Goal: Task Accomplishment & Management: Manage account settings

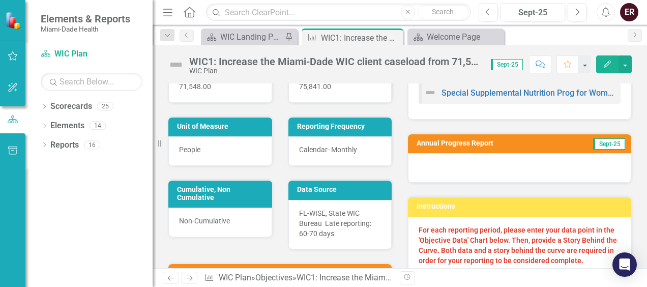
scroll to position [102, 0]
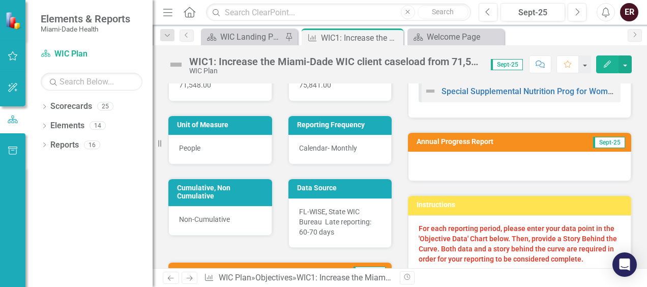
click at [612, 62] on button "Edit" at bounding box center [607, 64] width 22 height 18
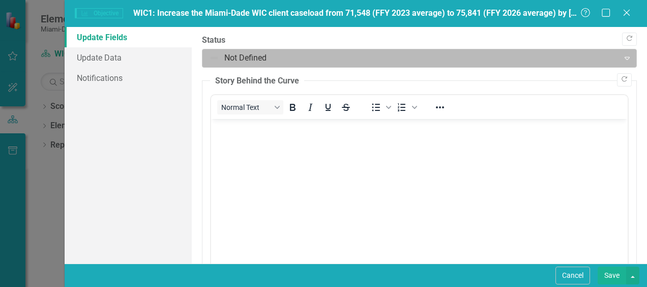
scroll to position [0, 0]
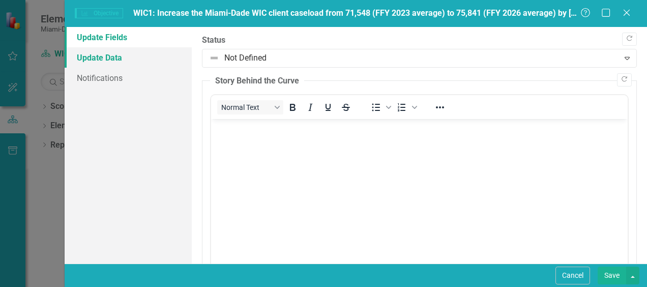
click at [102, 56] on link "Update Data" at bounding box center [128, 57] width 127 height 20
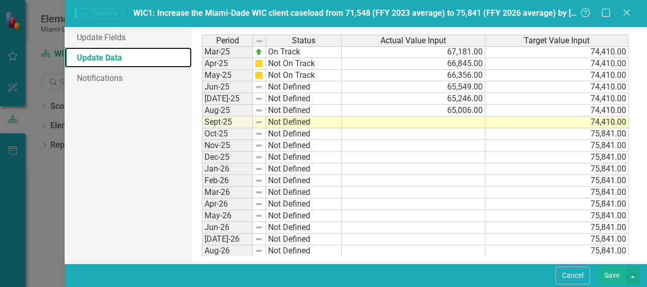
scroll to position [254, 0]
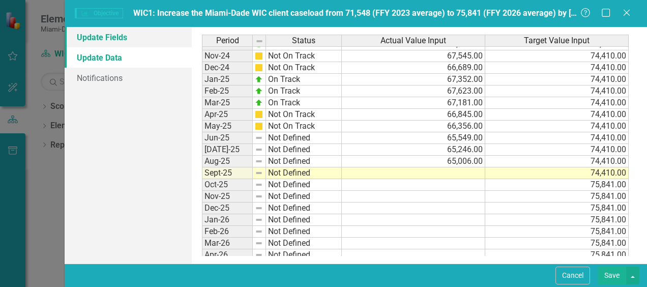
click at [91, 40] on link "Update Fields" at bounding box center [128, 37] width 127 height 20
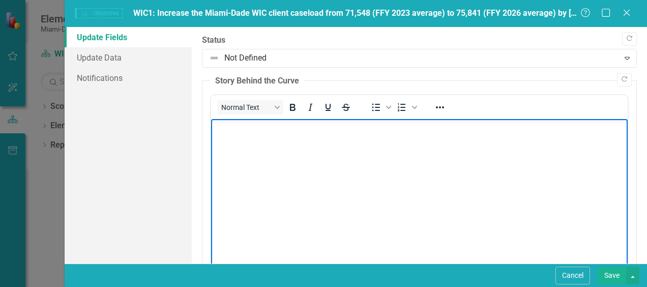
click at [316, 134] on body "Rich Text Area. Press ALT-0 for help." at bounding box center [419, 195] width 417 height 153
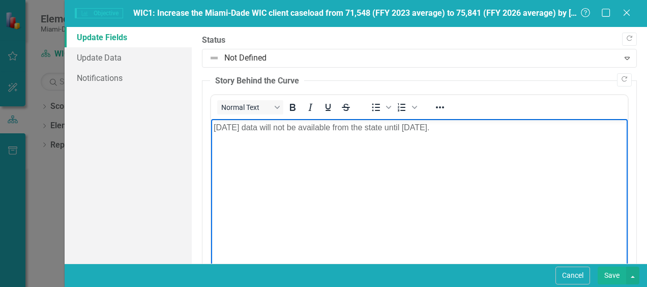
click at [610, 274] on button "Save" at bounding box center [612, 276] width 28 height 18
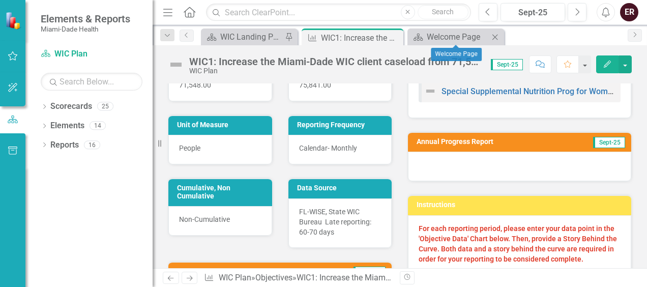
click at [500, 36] on icon "Close" at bounding box center [495, 37] width 10 height 8
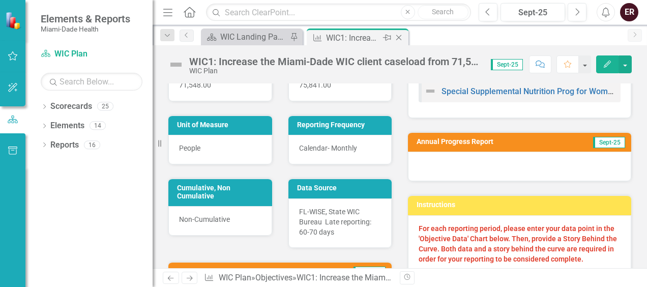
click at [397, 39] on icon "Close" at bounding box center [399, 38] width 10 height 8
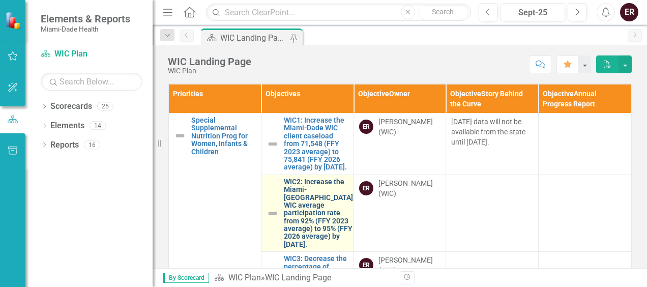
click at [292, 225] on link "WIC2: Increase the Miami-[GEOGRAPHIC_DATA] WIC average participation rate from …" at bounding box center [318, 213] width 69 height 71
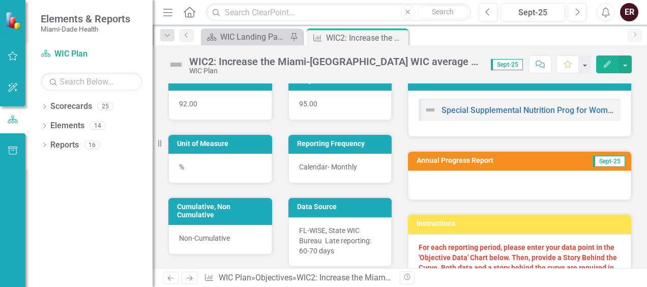
scroll to position [153, 0]
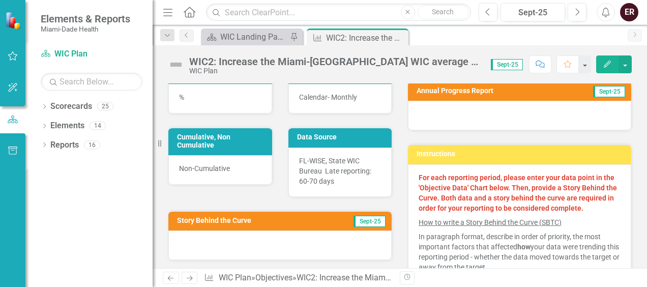
click at [615, 62] on button "Edit" at bounding box center [607, 64] width 22 height 18
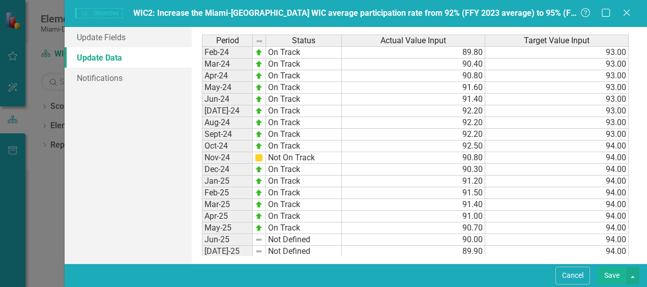
scroll to position [203, 0]
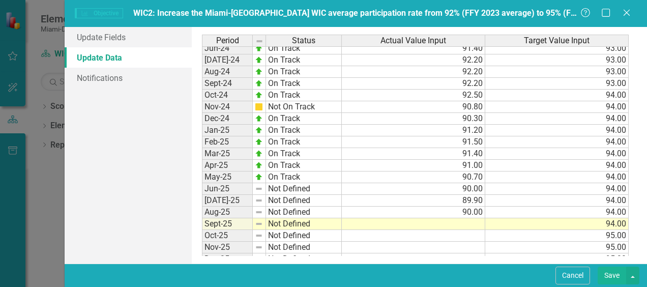
click at [287, 186] on tbody "Aug-23 Not Defined Sep-23 Not Defined Oct-23 Not On Track Nov-23 Not On Track D…" at bounding box center [272, 100] width 140 height 351
click at [259, 185] on img at bounding box center [259, 189] width 8 height 8
click at [291, 184] on td "Not Defined" at bounding box center [304, 189] width 76 height 12
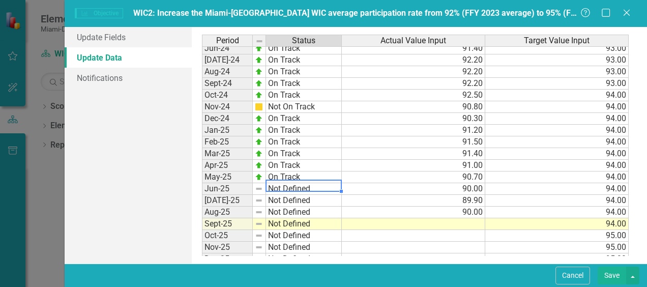
click at [331, 185] on td "Not Defined" at bounding box center [304, 189] width 76 height 12
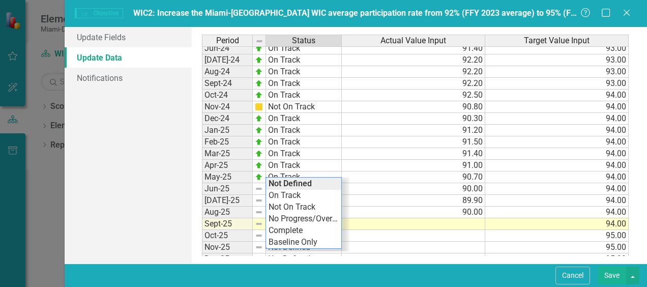
drag, startPoint x: 331, startPoint y: 185, endPoint x: 400, endPoint y: 203, distance: 70.9
click at [202, 203] on div "Period Status Actual Value Input Target Value Input Nov-23 Not On Track 88.50 9…" at bounding box center [202, 147] width 0 height 399
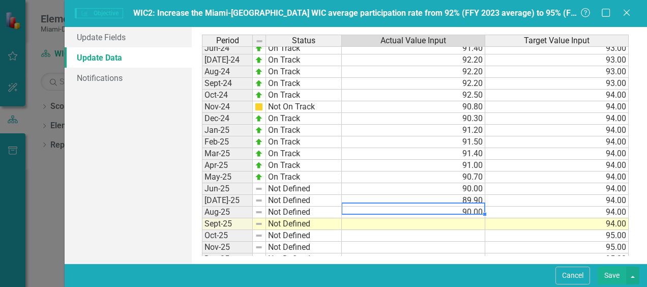
click at [318, 185] on td "Not Defined" at bounding box center [304, 189] width 76 height 12
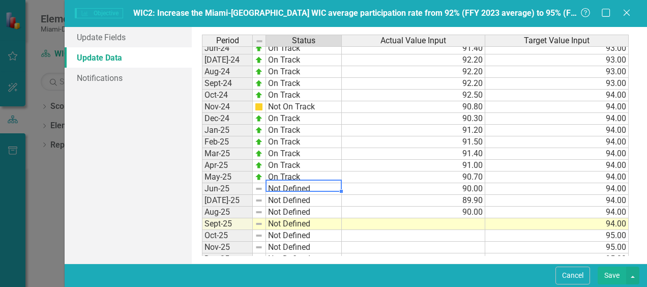
click at [318, 185] on td "Not Defined" at bounding box center [304, 189] width 76 height 12
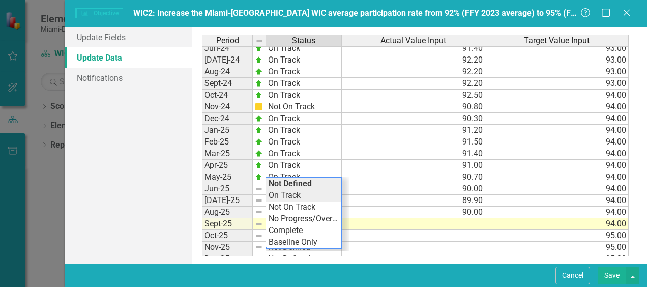
click at [296, 193] on div "Period Status Actual Value Input Target Value Input Nov-23 Not On Track 88.50 9…" at bounding box center [419, 145] width 434 height 221
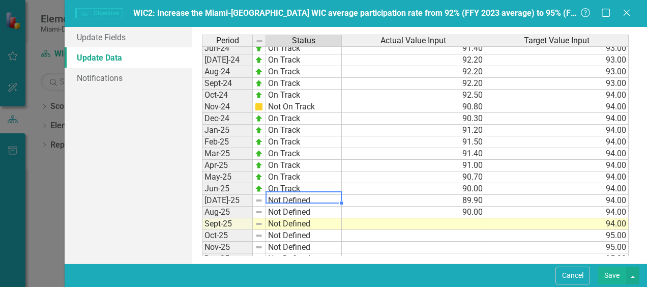
click at [314, 196] on td "Not Defined" at bounding box center [304, 201] width 76 height 12
click at [297, 215] on div "Period Status Actual Value Input Target Value Input Nov-23 Not On Track 88.50 9…" at bounding box center [419, 145] width 434 height 221
click at [299, 207] on td "Not Defined" at bounding box center [304, 213] width 76 height 12
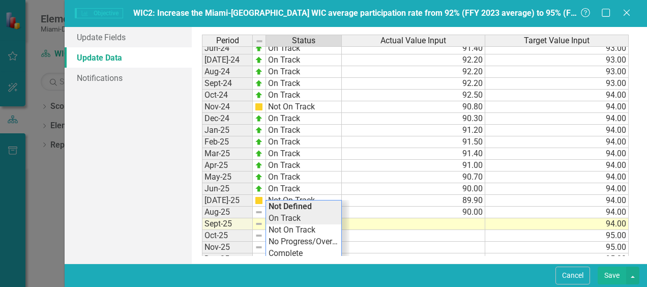
type textarea "On Track"
click at [300, 217] on div "Period Status Actual Value Input Target Value Input Nov-23 Not On Track 88.50 9…" at bounding box center [419, 145] width 434 height 221
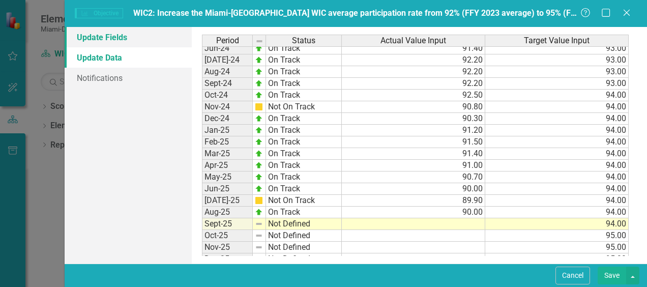
click at [114, 33] on link "Update Fields" at bounding box center [128, 37] width 127 height 20
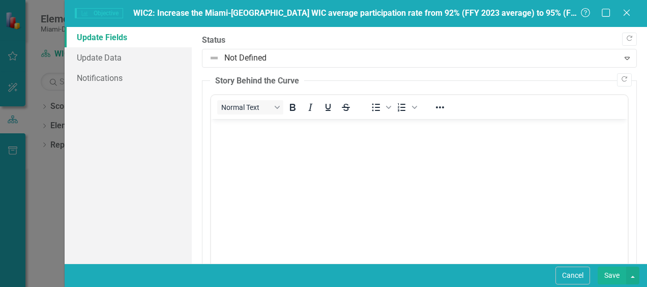
click at [288, 153] on body "Rich Text Area. Press ALT-0 for help." at bounding box center [419, 195] width 417 height 153
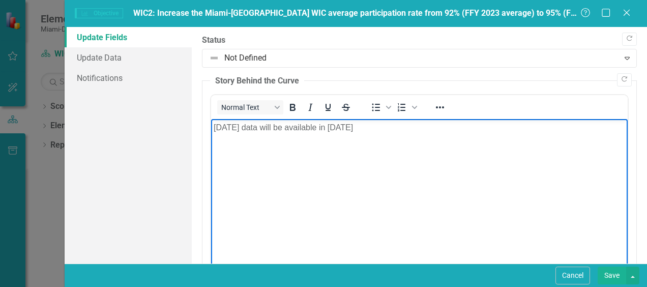
click at [350, 125] on p "[DATE] data will be available in [DATE]" at bounding box center [420, 128] width 412 height 12
click at [615, 275] on button "Save" at bounding box center [612, 276] width 28 height 18
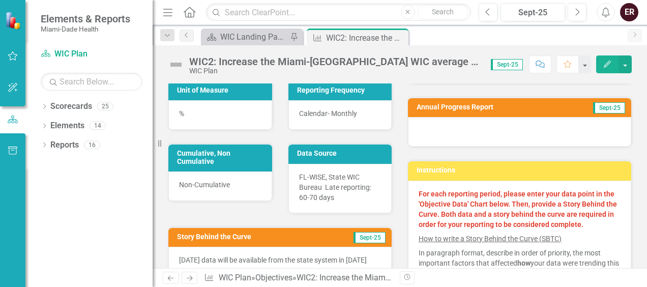
scroll to position [153, 0]
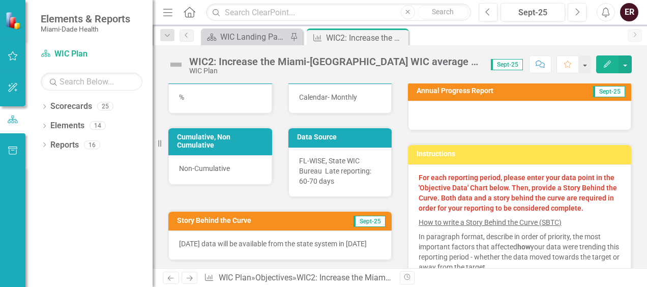
drag, startPoint x: 232, startPoint y: 251, endPoint x: 172, endPoint y: 238, distance: 60.9
click at [172, 238] on div "[DATE] data will be available from the state system in [DATE]" at bounding box center [279, 245] width 223 height 30
drag, startPoint x: 178, startPoint y: 240, endPoint x: 235, endPoint y: 252, distance: 58.7
click at [235, 252] on div "[DATE] data will be available from the state system in [DATE]" at bounding box center [279, 245] width 223 height 30
click at [399, 36] on icon "Close" at bounding box center [399, 38] width 10 height 8
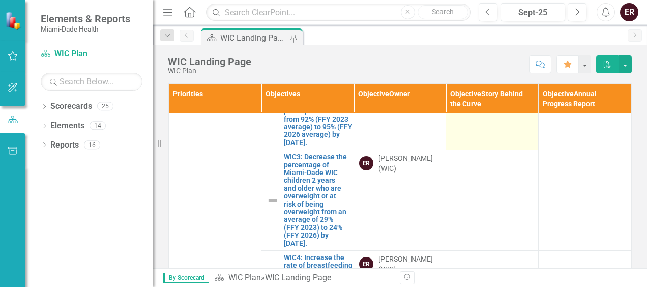
scroll to position [153, 0]
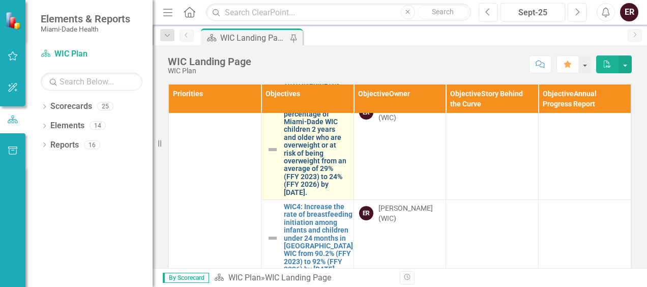
click at [299, 165] on link "WIC3: Decrease the percentage of Miami-Dade WIC children 2 years and older who …" at bounding box center [316, 149] width 65 height 94
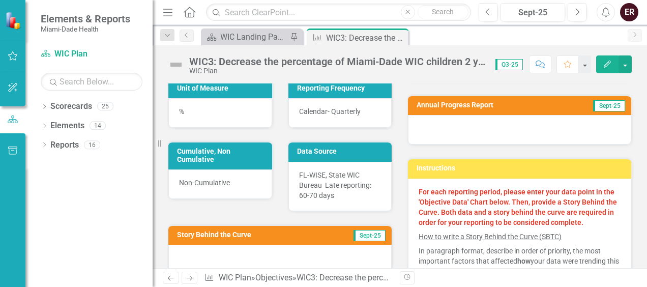
scroll to position [153, 0]
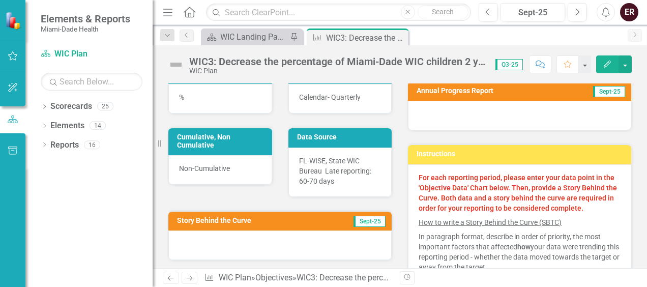
click at [605, 61] on icon "Edit" at bounding box center [607, 64] width 9 height 7
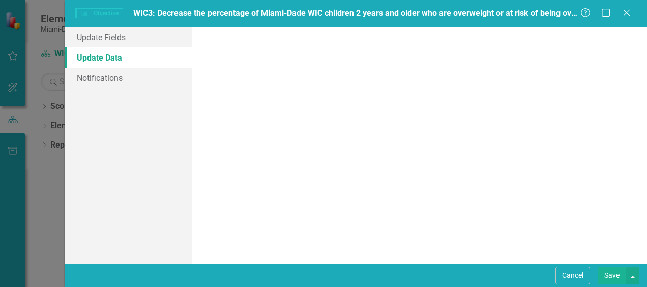
scroll to position [0, 0]
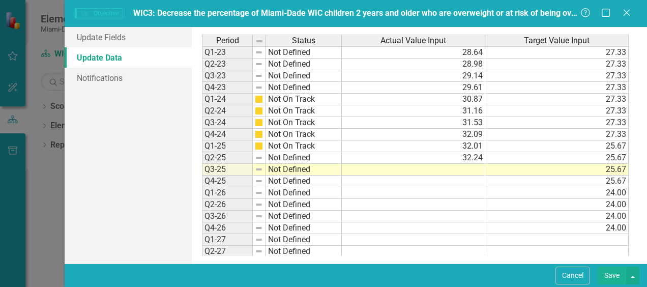
click at [309, 156] on td "Not Defined" at bounding box center [304, 158] width 76 height 12
click at [324, 157] on td "Not Defined" at bounding box center [304, 158] width 76 height 12
click at [356, 156] on td "32.24" at bounding box center [413, 158] width 143 height 12
click at [316, 156] on td "Not Defined" at bounding box center [304, 158] width 76 height 12
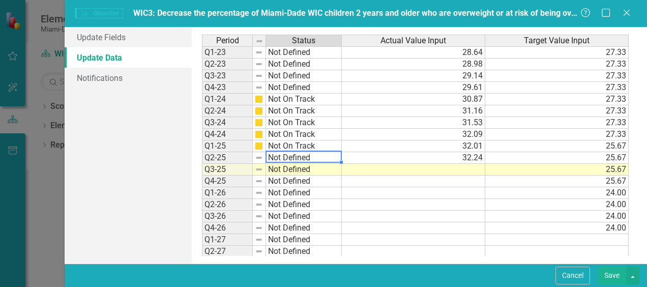
click at [316, 156] on td "Not Defined" at bounding box center [304, 158] width 76 height 12
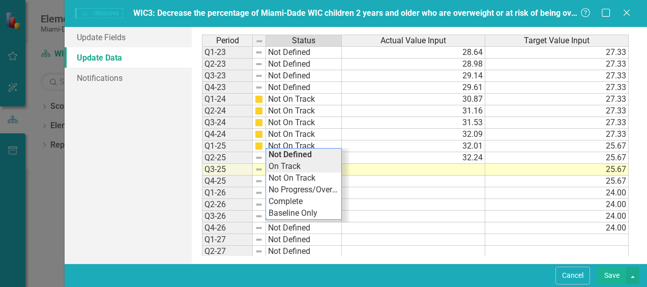
type textarea "On Track"
click at [310, 168] on div "Period Status Actual Value Input Target Value Input Q1-23 Not Defined 28.64 27.…" at bounding box center [419, 145] width 434 height 221
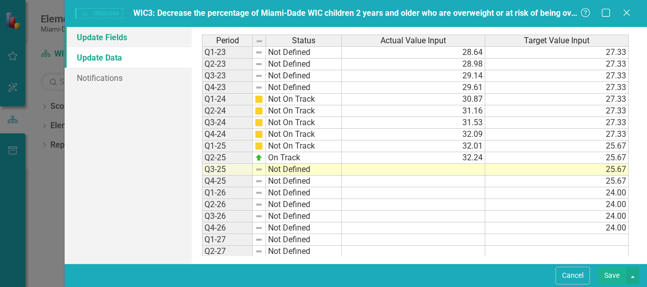
click at [107, 41] on link "Update Fields" at bounding box center [128, 37] width 127 height 20
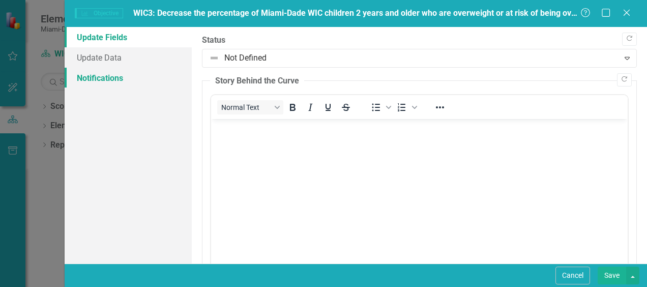
click at [151, 68] on link "Notifications" at bounding box center [128, 78] width 127 height 20
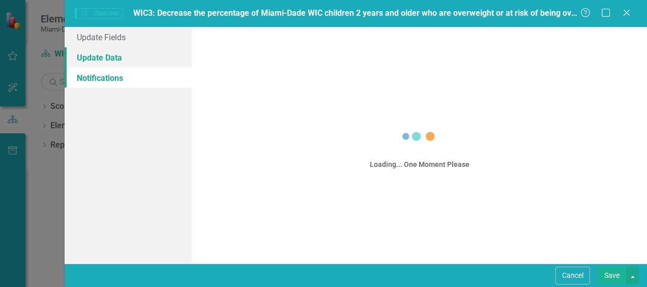
click at [143, 59] on link "Update Data" at bounding box center [128, 57] width 127 height 20
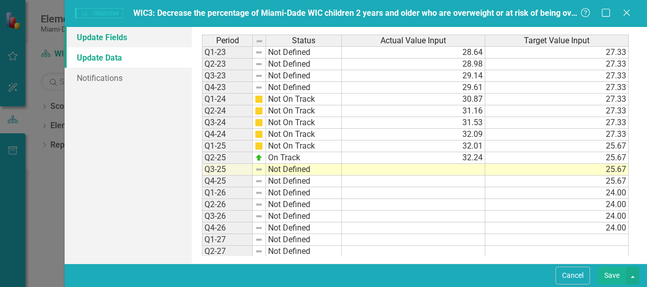
click at [108, 33] on link "Update Fields" at bounding box center [128, 37] width 127 height 20
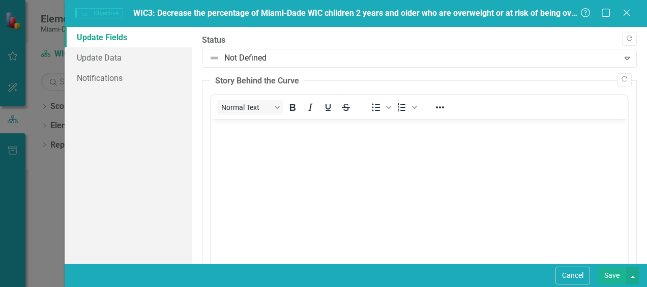
drag, startPoint x: 295, startPoint y: 141, endPoint x: 310, endPoint y: 155, distance: 19.8
click at [295, 142] on body "Rich Text Area. Press ALT-0 for help." at bounding box center [419, 195] width 417 height 153
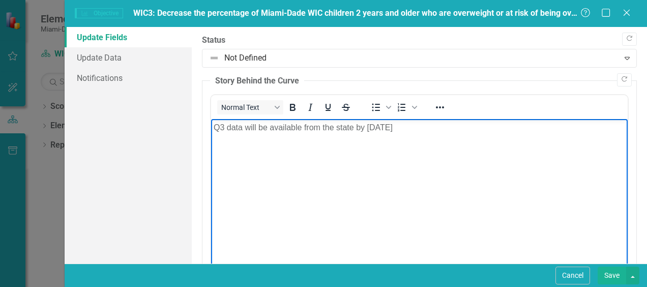
click at [385, 124] on p "Q3 data will be available from the state by [DATE]" at bounding box center [420, 128] width 412 height 12
drag, startPoint x: 430, startPoint y: 127, endPoint x: 204, endPoint y: 126, distance: 225.9
click at [211, 126] on html "Q3 data will be available from the state by [DATE]" at bounding box center [419, 195] width 417 height 153
copy p "Q3 data will be available from the state by [DATE]"
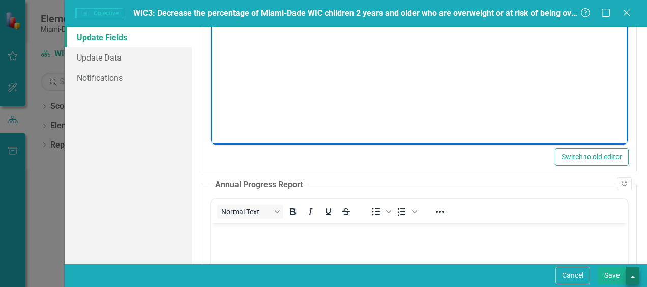
scroll to position [153, 0]
click at [616, 279] on button "Save" at bounding box center [612, 276] width 28 height 18
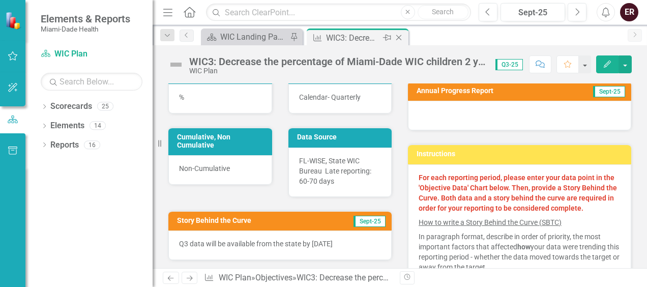
click at [400, 39] on icon at bounding box center [399, 38] width 6 height 6
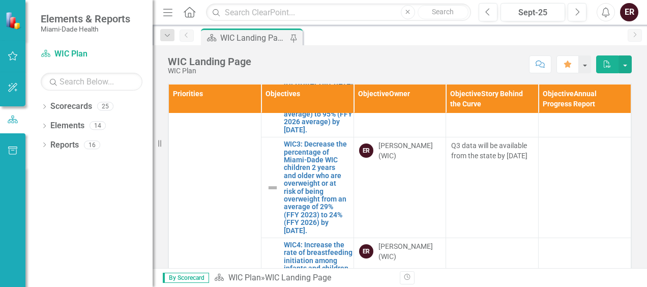
scroll to position [153, 0]
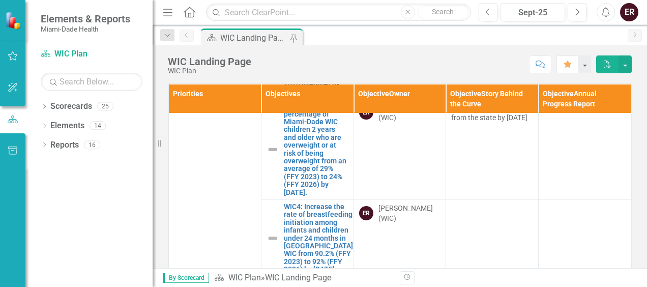
drag, startPoint x: 485, startPoint y: 151, endPoint x: 379, endPoint y: 170, distance: 107.5
click at [379, 170] on tr "WIC3: Decrease the percentage of Miami-Dade WIC children 2 years and older who …" at bounding box center [400, 149] width 462 height 101
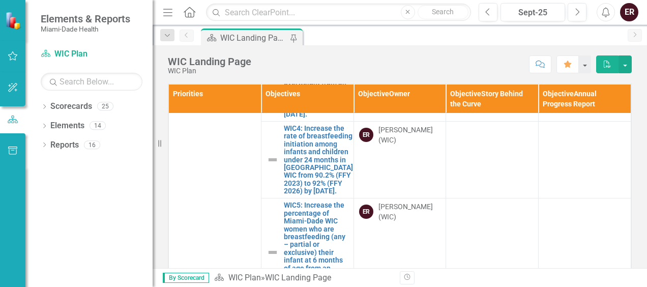
scroll to position [254, 0]
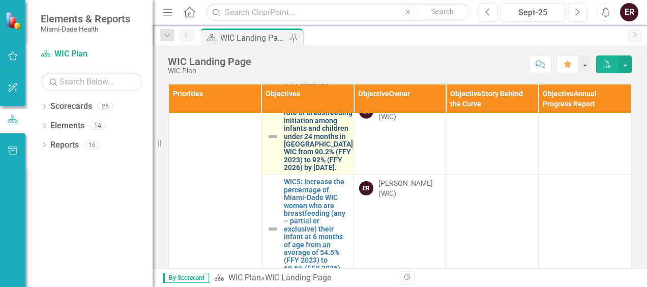
click at [300, 172] on link "WIC4: Increase the rate of breastfeeding initiation among infants and children …" at bounding box center [318, 136] width 69 height 71
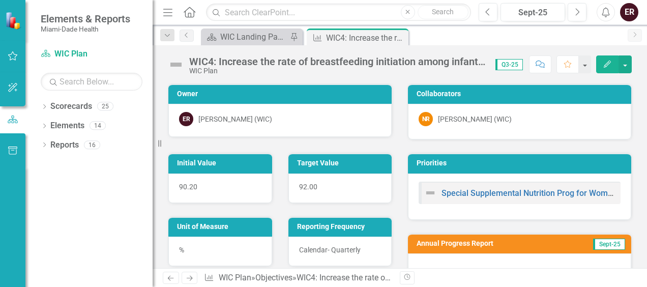
click at [601, 64] on button "Edit" at bounding box center [607, 64] width 22 height 18
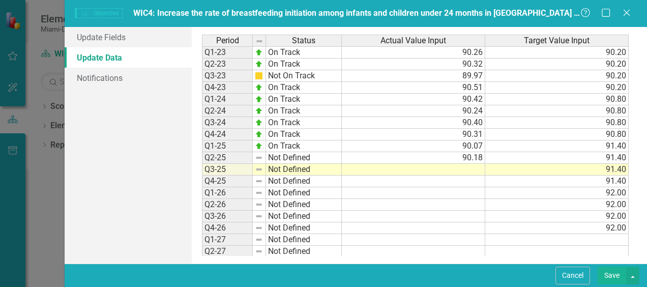
click at [299, 154] on td "Not Defined" at bounding box center [304, 158] width 76 height 12
click at [329, 154] on td "Not Defined" at bounding box center [304, 158] width 76 height 12
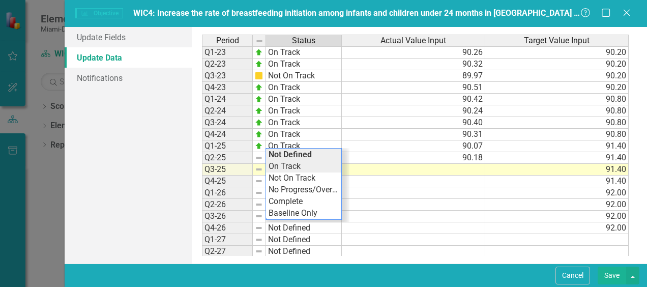
type textarea "On Track"
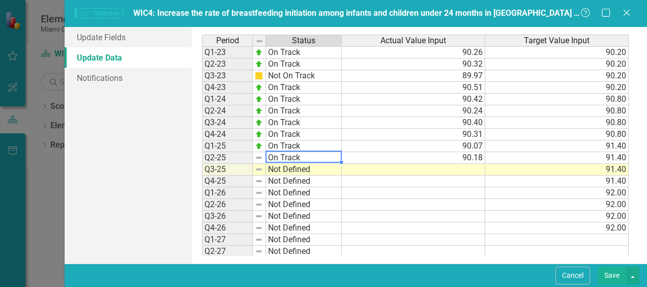
click at [296, 162] on div "Period Status Actual Value Input Target Value Input Q1-23 On Track 90.26 90.20 …" at bounding box center [419, 145] width 434 height 221
click at [109, 42] on link "Update Fields" at bounding box center [128, 37] width 127 height 20
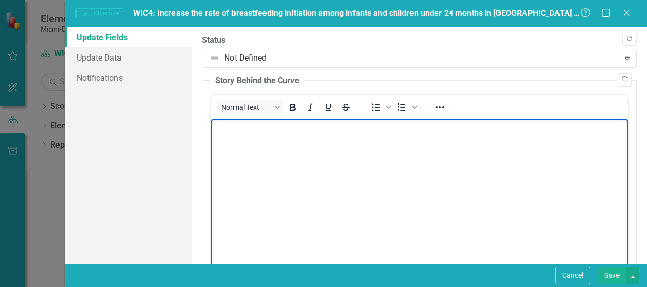
click at [254, 150] on body "Rich Text Area. Press ALT-0 for help." at bounding box center [419, 195] width 417 height 153
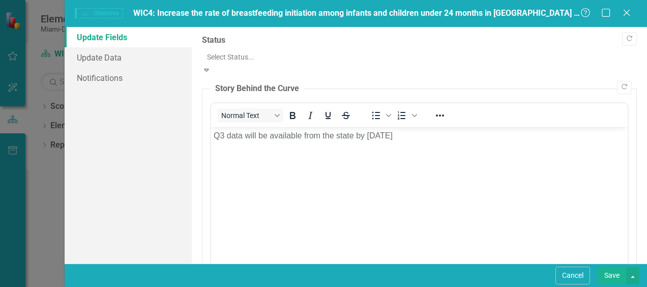
click at [271, 61] on div at bounding box center [419, 57] width 425 height 12
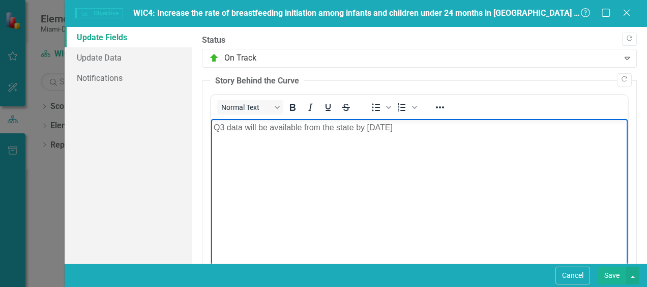
click at [428, 127] on p "Q3 data will be available from the state by [DATE]" at bounding box center [420, 128] width 412 height 12
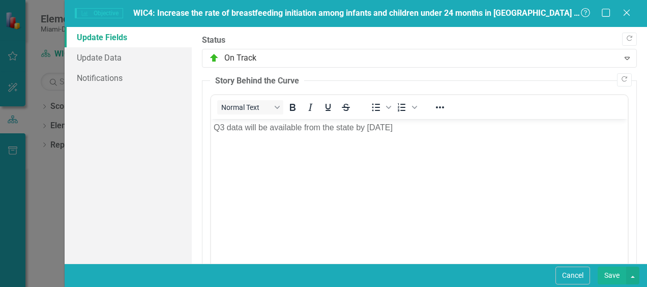
click at [613, 276] on button "Save" at bounding box center [612, 276] width 28 height 18
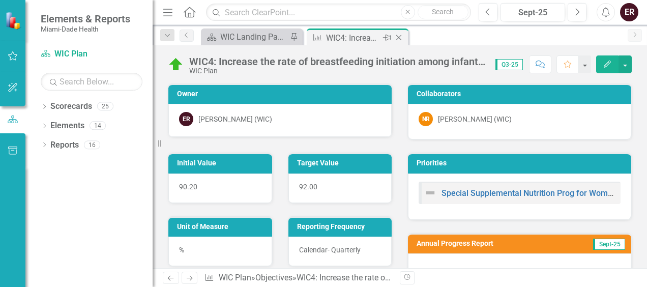
click at [401, 37] on icon "Close" at bounding box center [399, 38] width 10 height 8
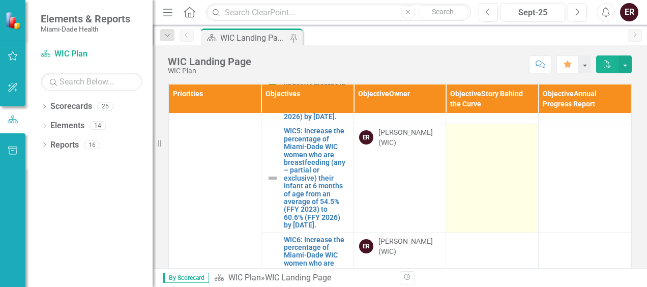
scroll to position [356, 0]
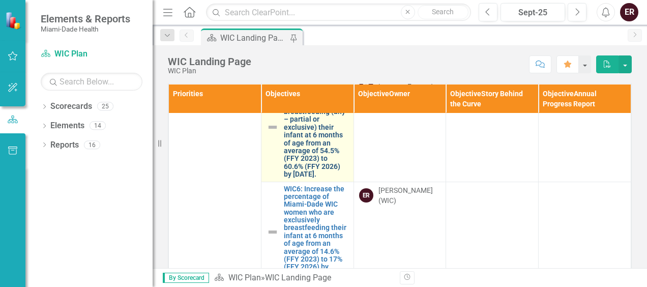
click at [290, 178] on link "WIC5: Increase the percentage of Miami-Dade WIC women who are breastfeeding (an…" at bounding box center [316, 127] width 65 height 102
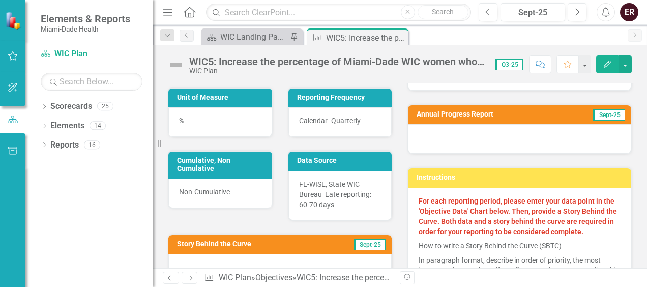
scroll to position [153, 0]
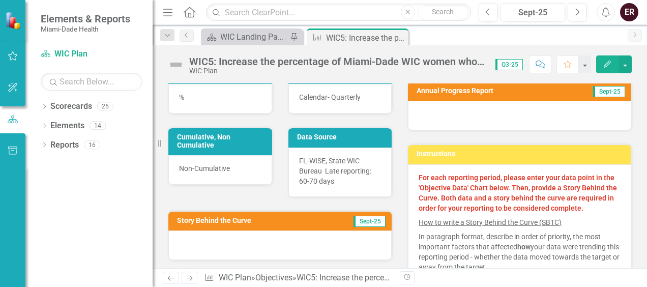
click at [608, 66] on icon "Edit" at bounding box center [607, 64] width 9 height 7
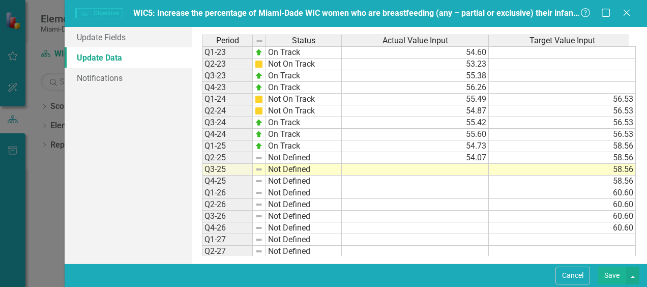
scroll to position [0, 0]
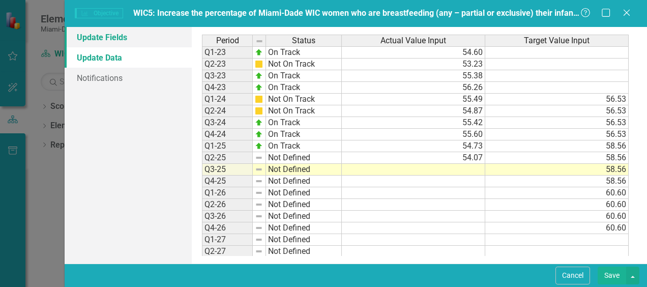
click at [120, 35] on link "Update Fields" at bounding box center [128, 37] width 127 height 20
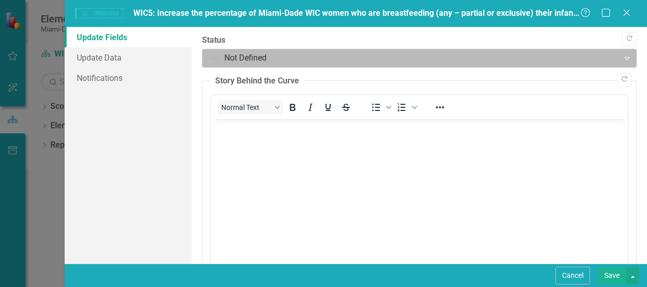
click at [286, 53] on div at bounding box center [410, 58] width 403 height 14
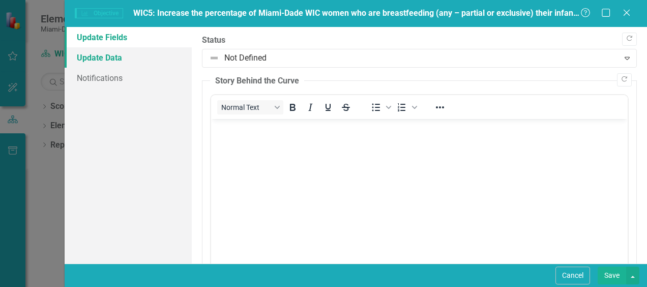
click at [127, 61] on link "Update Data" at bounding box center [128, 57] width 127 height 20
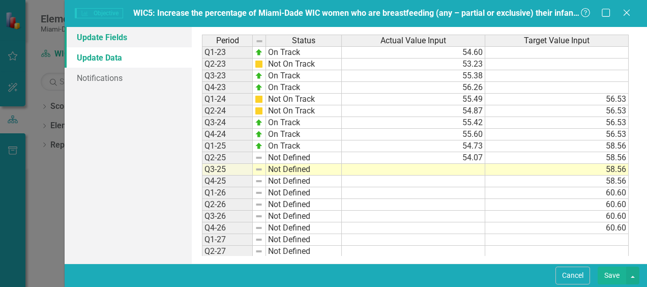
click at [115, 37] on link "Update Fields" at bounding box center [128, 37] width 127 height 20
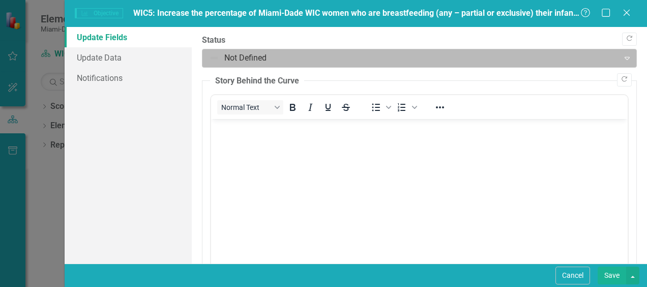
click at [270, 53] on div at bounding box center [410, 58] width 403 height 14
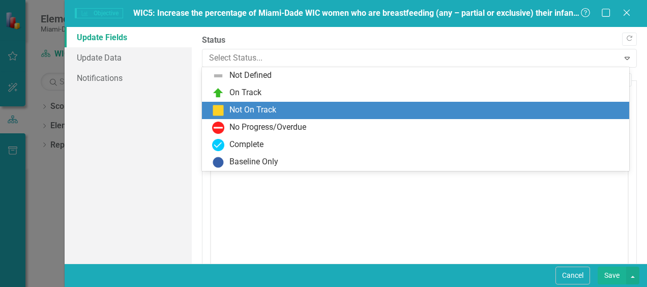
click at [265, 107] on div "Not On Track" at bounding box center [252, 110] width 47 height 12
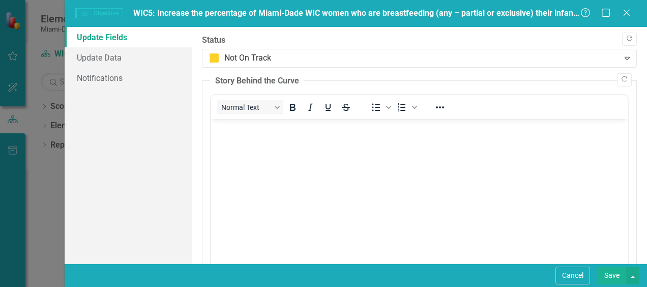
click at [265, 139] on body "Rich Text Area. Press ALT-0 for help." at bounding box center [419, 195] width 417 height 153
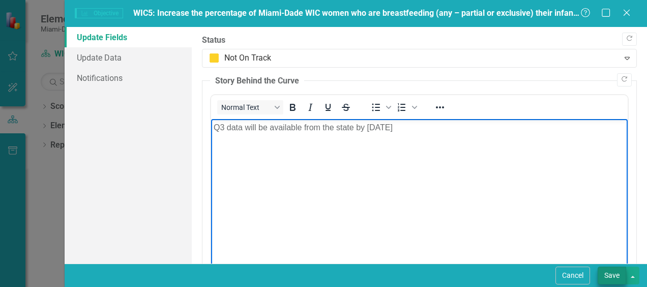
click at [610, 276] on button "Save" at bounding box center [612, 276] width 28 height 18
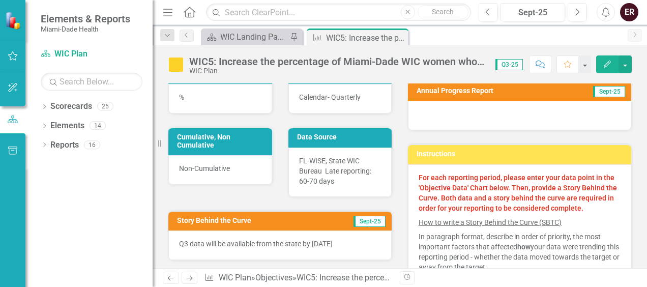
click at [0, 0] on icon "Close" at bounding box center [0, 0] width 0 height 0
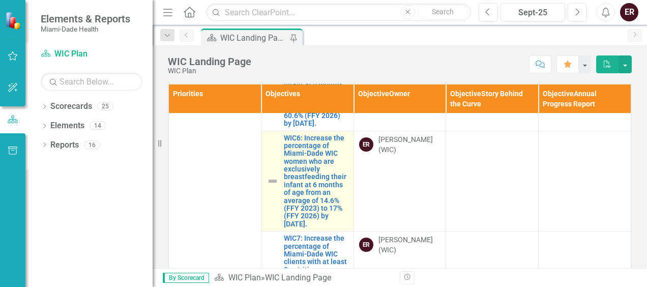
scroll to position [509, 0]
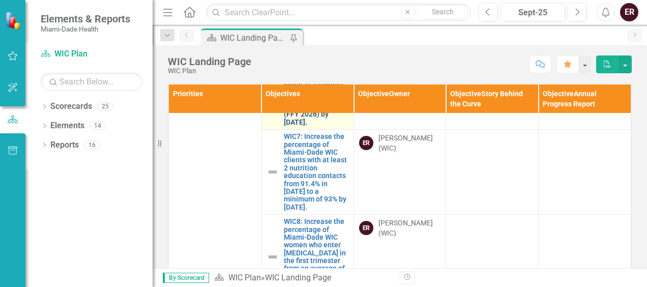
click at [306, 127] on link "WIC6: Increase the percentage of Miami-Dade WIC women who are exclusively breas…" at bounding box center [316, 80] width 65 height 94
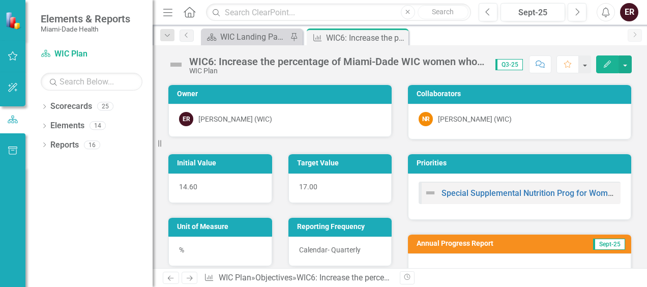
click at [609, 64] on icon "Edit" at bounding box center [607, 64] width 9 height 7
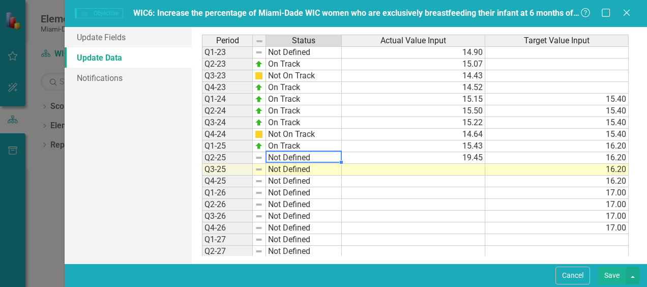
click at [305, 158] on td "Not Defined" at bounding box center [304, 158] width 76 height 12
click at [301, 157] on td "Not Defined" at bounding box center [304, 158] width 76 height 12
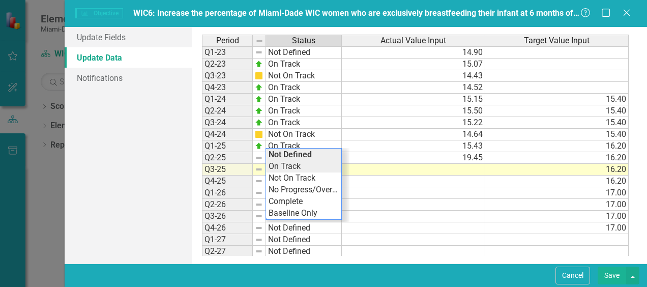
type textarea "On Track"
click at [296, 164] on div "Period Status Actual Value Input Target Value Input Q1-23 Not Defined 14.90 Q2-…" at bounding box center [419, 145] width 434 height 221
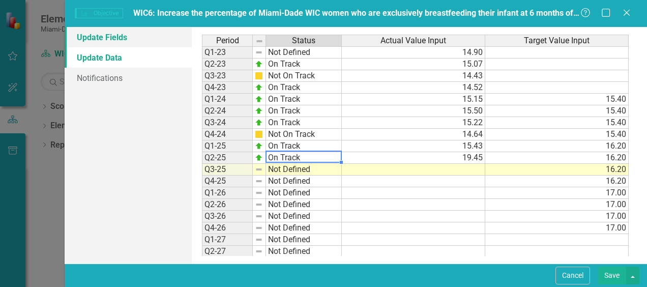
click at [123, 39] on link "Update Fields" at bounding box center [128, 37] width 127 height 20
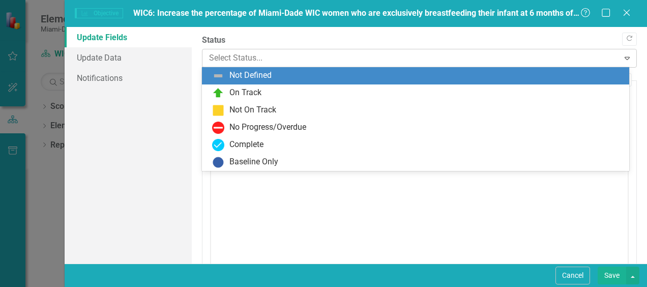
click at [240, 58] on div at bounding box center [410, 58] width 403 height 14
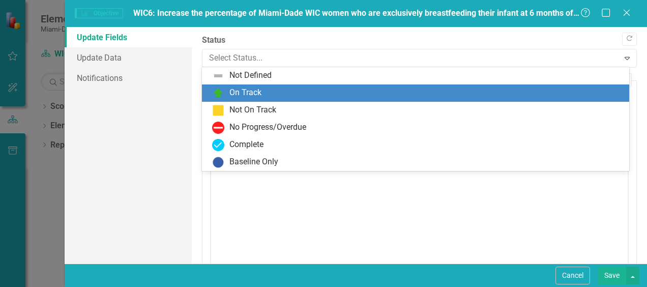
click at [244, 95] on div "On Track" at bounding box center [245, 93] width 32 height 12
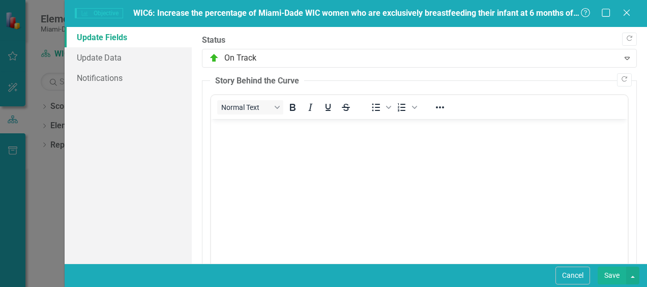
click at [256, 138] on body "Rich Text Area. Press ALT-0 for help." at bounding box center [419, 195] width 417 height 153
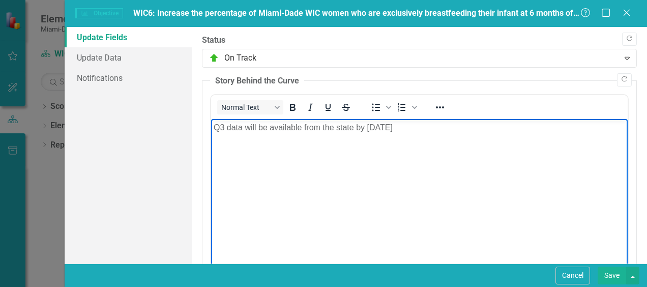
click at [616, 277] on button "Save" at bounding box center [612, 276] width 28 height 18
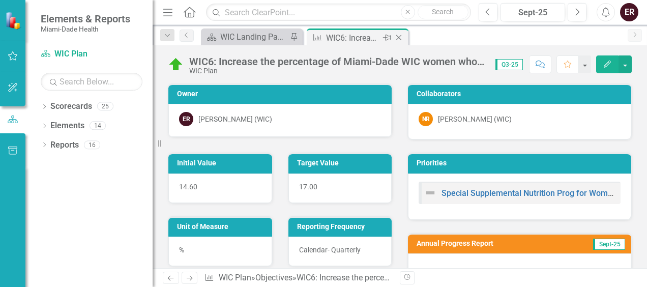
click at [400, 35] on icon "Close" at bounding box center [399, 38] width 10 height 8
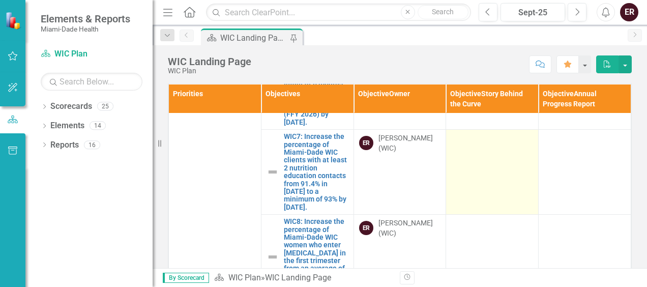
scroll to position [560, 0]
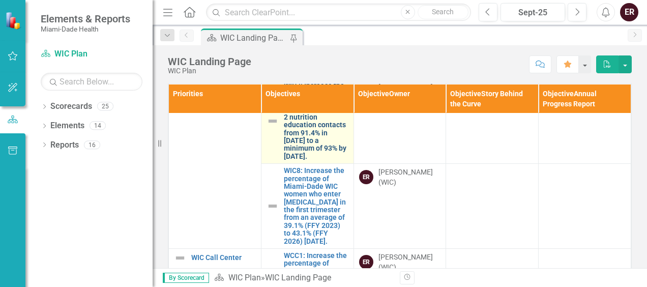
click at [316, 160] on link "WIC7: Increase the percentage of Miami-Dade WIC clients with at least 2 nutriti…" at bounding box center [316, 121] width 65 height 78
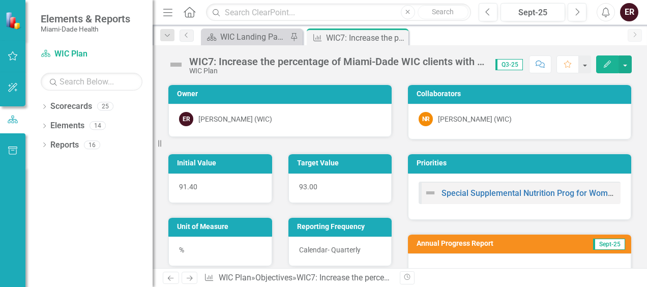
click at [607, 67] on button "Edit" at bounding box center [607, 64] width 22 height 18
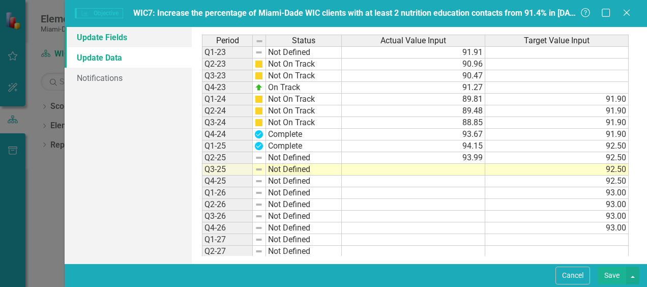
click at [106, 39] on link "Update Fields" at bounding box center [128, 37] width 127 height 20
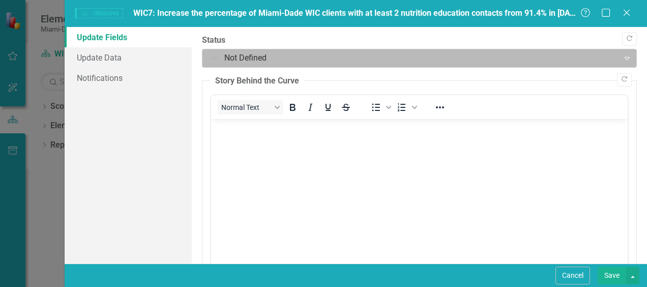
click at [240, 60] on div at bounding box center [410, 58] width 403 height 14
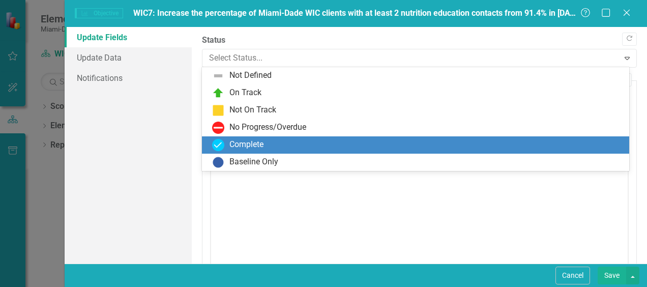
click at [242, 145] on div "Complete" at bounding box center [246, 145] width 34 height 12
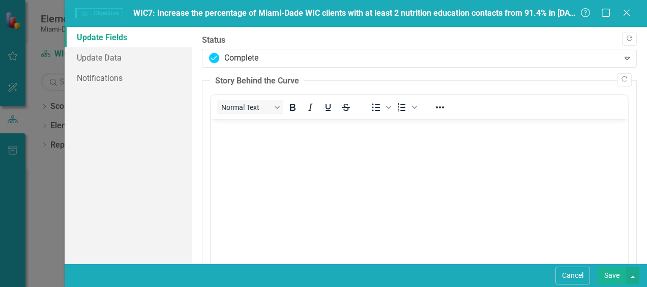
click at [274, 147] on body "Rich Text Area. Press ALT-0 for help." at bounding box center [419, 195] width 417 height 153
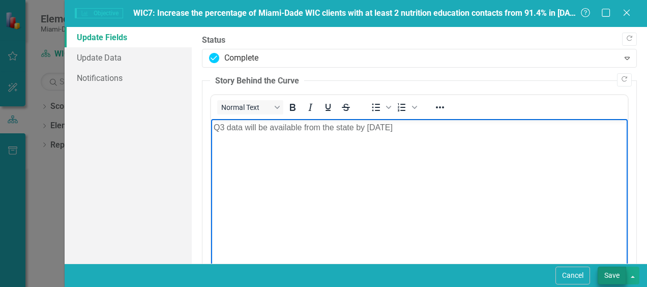
click at [615, 277] on button "Save" at bounding box center [612, 276] width 28 height 18
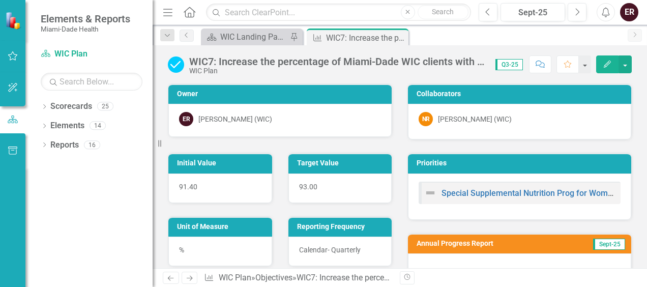
drag, startPoint x: 398, startPoint y: 40, endPoint x: 383, endPoint y: 42, distance: 15.9
click at [0, 0] on icon "Close" at bounding box center [0, 0] width 0 height 0
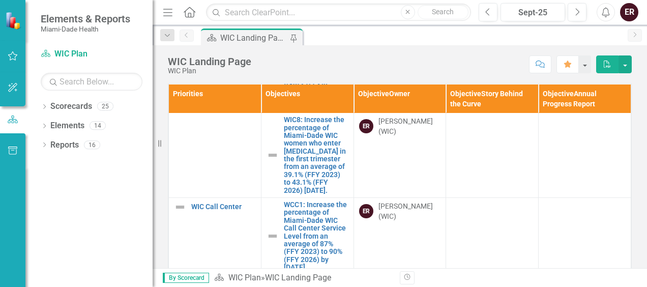
scroll to position [661, 0]
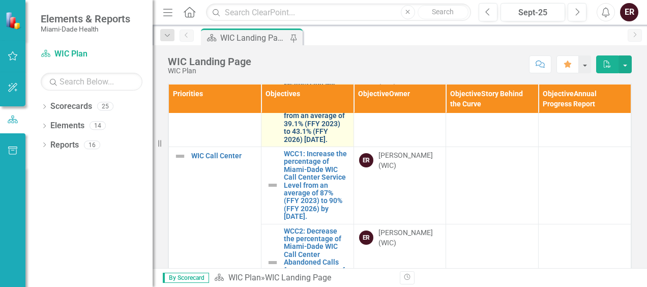
click at [316, 143] on link "WIC8: Increase the percentage of Miami-Dade WIC women who enter [MEDICAL_DATA] …" at bounding box center [316, 104] width 65 height 78
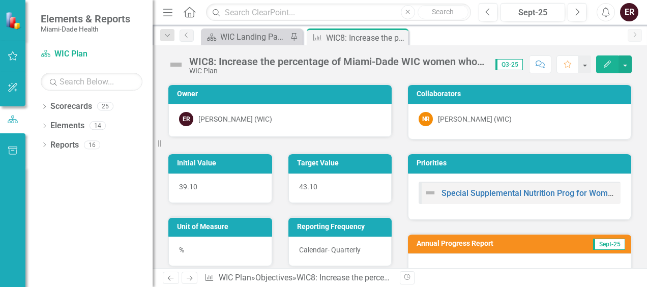
click at [609, 62] on icon "Edit" at bounding box center [607, 64] width 9 height 7
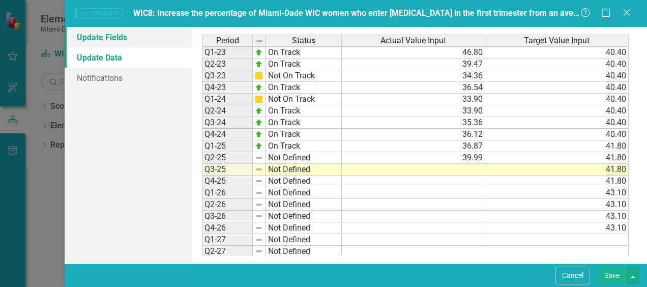
click at [122, 40] on link "Update Fields" at bounding box center [128, 37] width 127 height 20
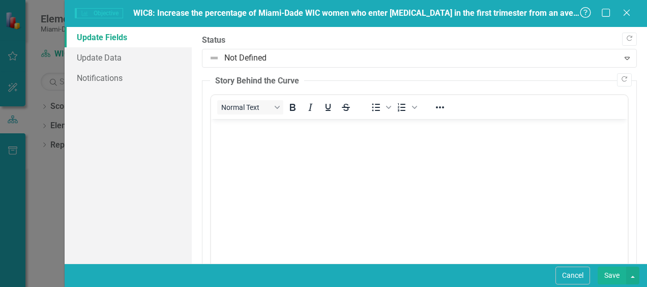
click at [587, 10] on icon "Help" at bounding box center [585, 13] width 13 height 10
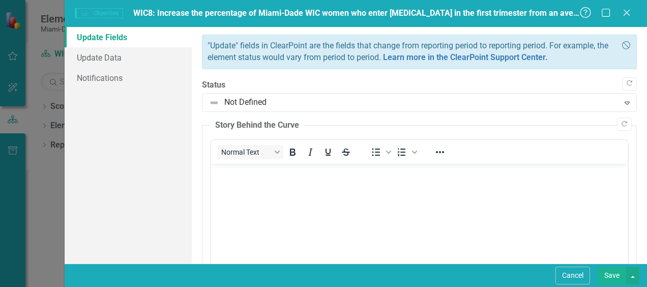
click at [587, 10] on icon "Help" at bounding box center [585, 13] width 13 height 10
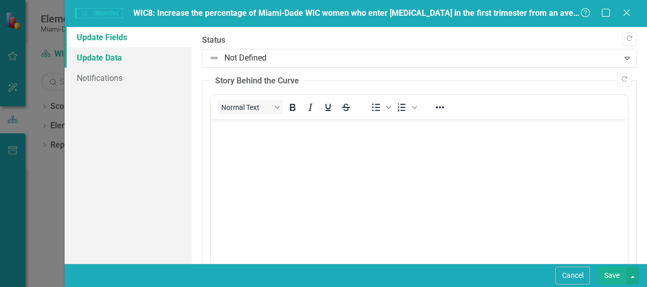
click at [101, 58] on link "Update Data" at bounding box center [128, 57] width 127 height 20
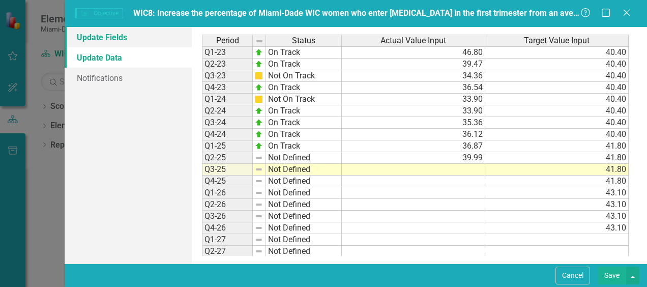
click at [113, 36] on link "Update Fields" at bounding box center [128, 37] width 127 height 20
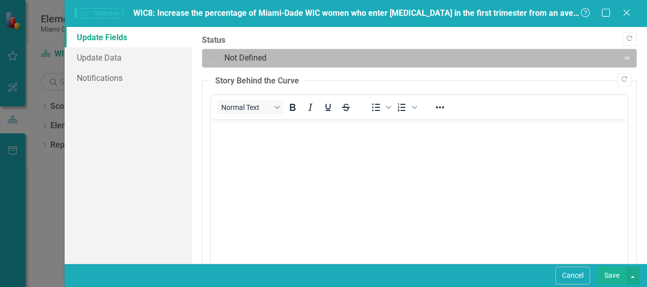
click at [281, 63] on div at bounding box center [410, 58] width 403 height 14
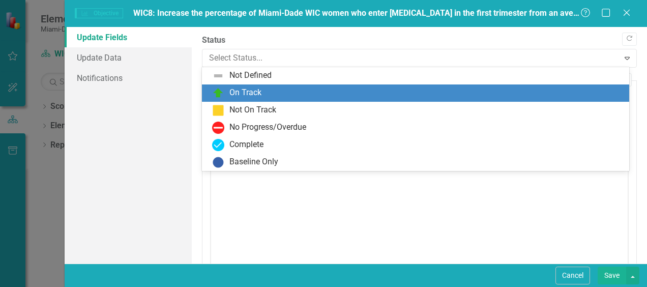
click at [257, 96] on div "On Track" at bounding box center [245, 93] width 32 height 12
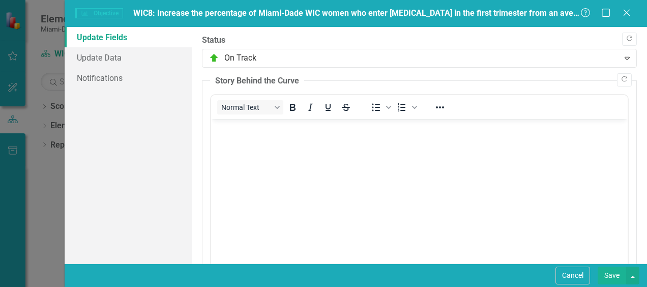
click at [276, 137] on body "Rich Text Area. Press ALT-0 for help." at bounding box center [419, 195] width 417 height 153
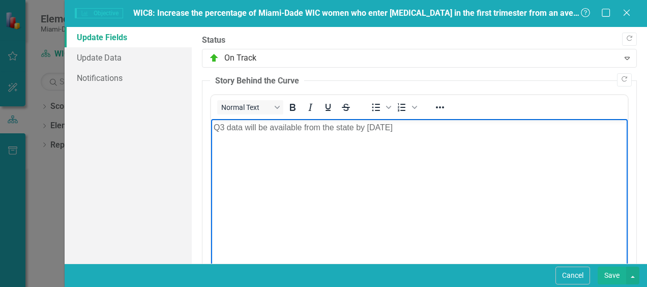
click at [618, 274] on button "Save" at bounding box center [612, 276] width 28 height 18
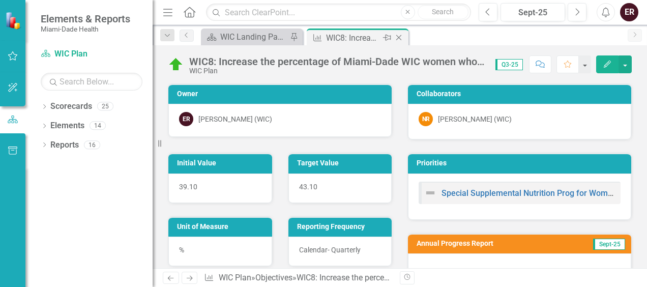
click at [401, 38] on icon "Close" at bounding box center [399, 38] width 10 height 8
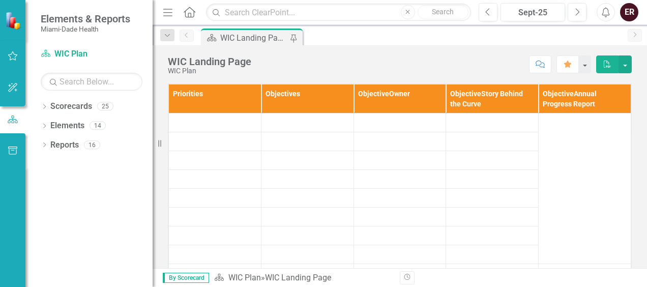
click at [391, 58] on div "Score: N/A Sept-25 Completed Comment Favorite PDF" at bounding box center [443, 63] width 375 height 17
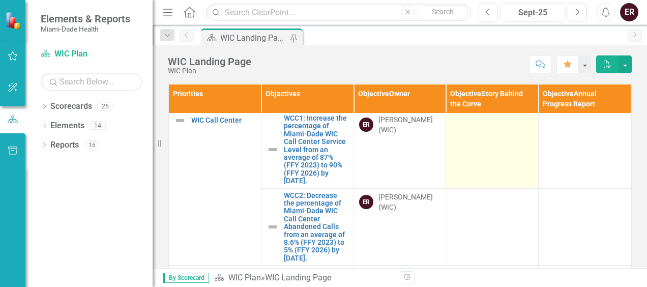
scroll to position [712, 0]
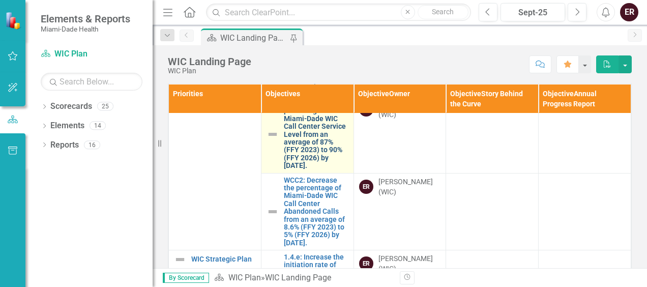
click at [312, 170] on link "WCC1: Increase the percentage of Miami-Dade WIC Call Center Service Level from …" at bounding box center [316, 134] width 65 height 71
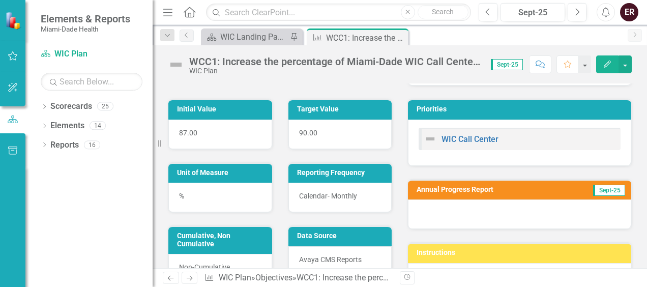
scroll to position [51, 0]
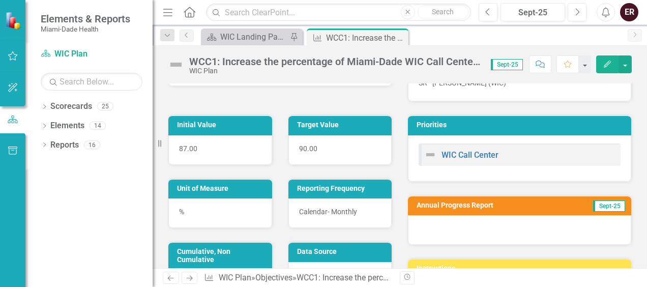
click at [617, 63] on button "Edit" at bounding box center [607, 64] width 22 height 18
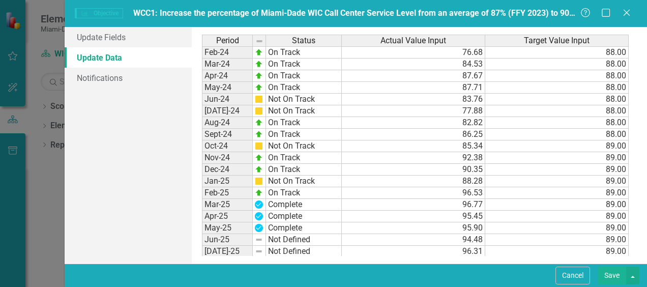
scroll to position [203, 0]
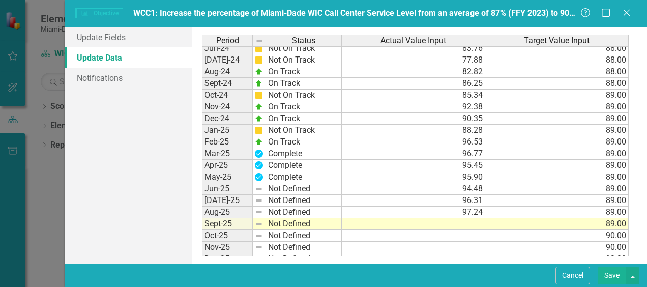
click at [300, 185] on tbody "Aug-23 Not Defined Sep-23 Not Defined Oct-23 Not Defined Nov-23 Not Defined Dec…" at bounding box center [272, 100] width 140 height 351
click at [300, 185] on td "Not Defined" at bounding box center [304, 189] width 76 height 12
click at [318, 183] on td "Not Defined" at bounding box center [304, 189] width 76 height 12
click at [319, 185] on td "Not Defined" at bounding box center [304, 189] width 76 height 12
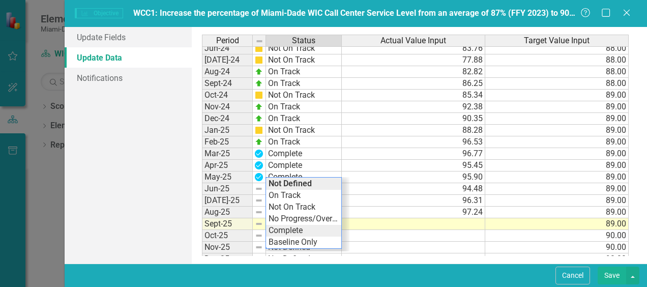
click at [299, 229] on div "Period Status Actual Value Input Target Value Input Nov-23 Not Defined 72.13 88…" at bounding box center [419, 145] width 434 height 221
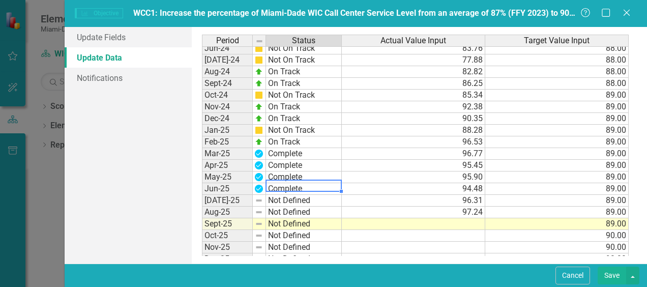
click at [303, 195] on td "Not Defined" at bounding box center [304, 201] width 76 height 12
click at [289, 241] on div "Period Status Actual Value Input Target Value Input Nov-23 Not Defined 72.13 88…" at bounding box center [419, 145] width 434 height 221
click at [298, 208] on td "Not Defined" at bounding box center [304, 213] width 76 height 12
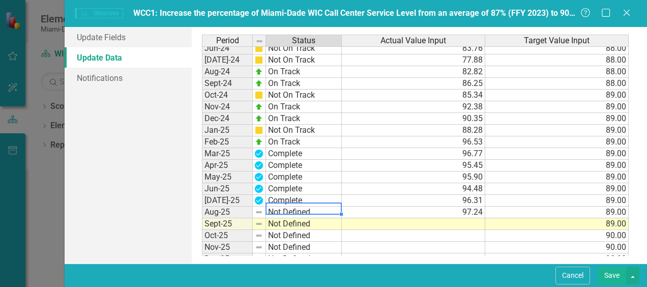
click at [298, 208] on td "Not Defined" at bounding box center [304, 213] width 76 height 12
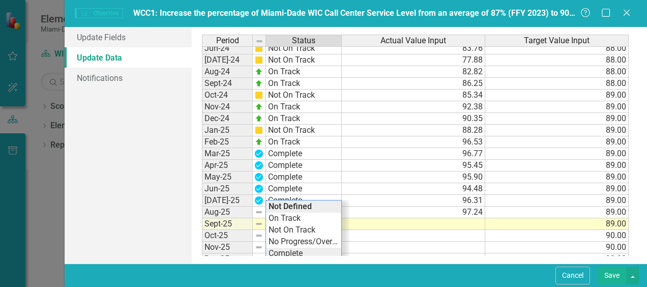
type textarea "Complete"
click at [296, 249] on div "Period Status Actual Value Input Target Value Input Nov-23 Not Defined 72.13 88…" at bounding box center [419, 145] width 434 height 221
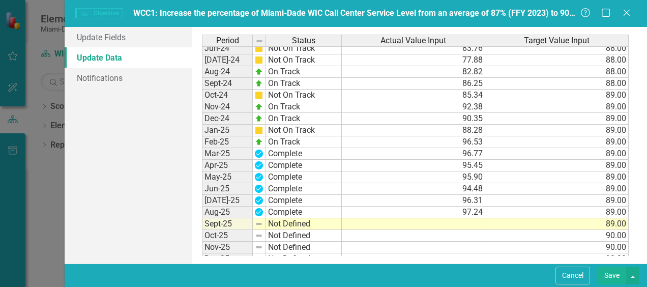
click at [614, 277] on button "Save" at bounding box center [612, 276] width 28 height 18
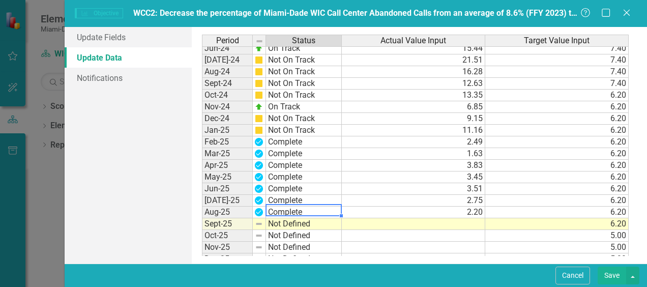
scroll to position [305, 0]
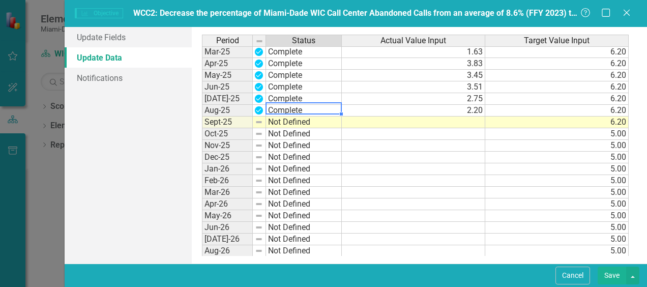
click at [613, 278] on button "Save" at bounding box center [612, 276] width 28 height 18
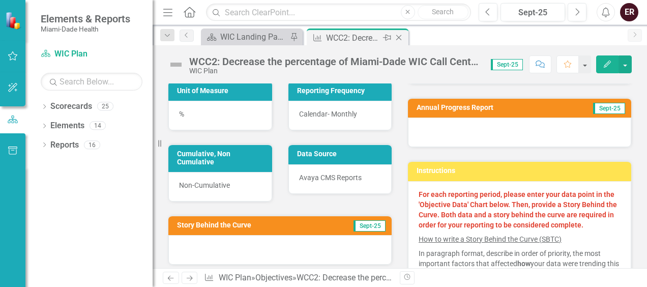
click at [401, 37] on icon "Close" at bounding box center [399, 38] width 10 height 8
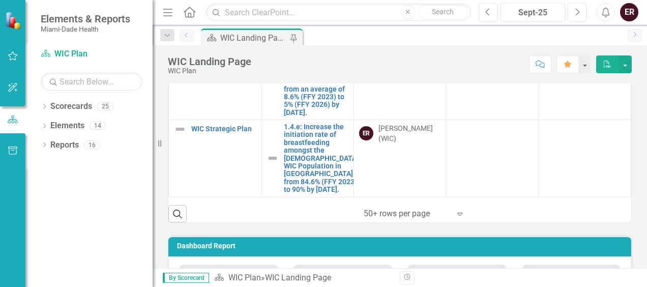
scroll to position [856, 0]
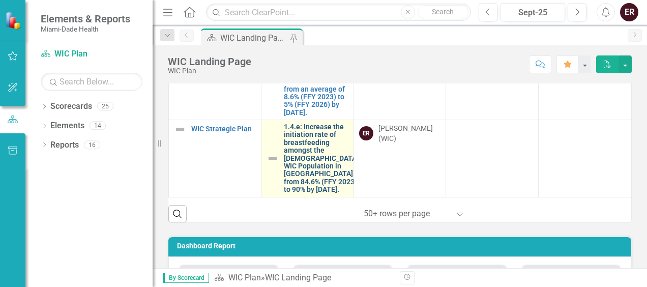
click at [311, 154] on link "1.4.e: Increase the initiation rate of breastfeeding amongst the [DEMOGRAPHIC_D…" at bounding box center [321, 158] width 75 height 71
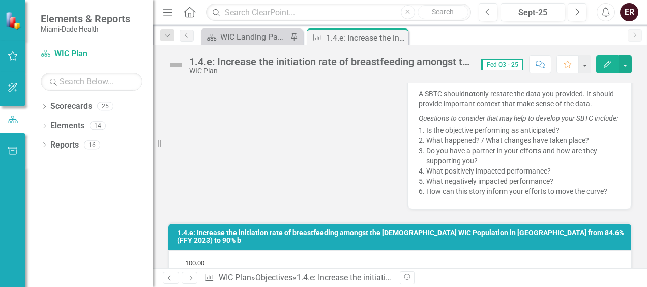
scroll to position [305, 0]
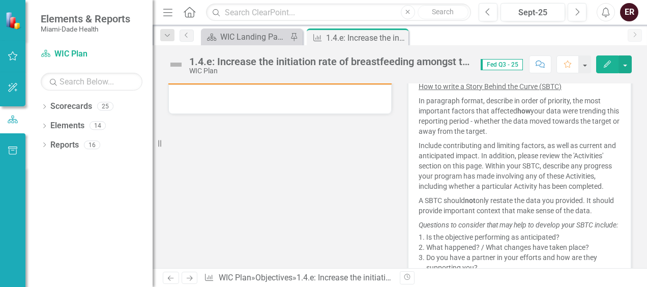
click at [608, 61] on icon "Edit" at bounding box center [607, 64] width 9 height 7
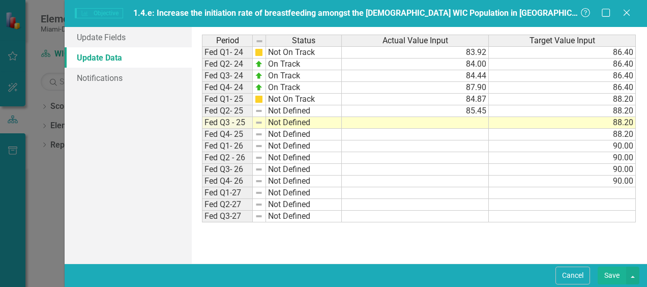
scroll to position [0, 0]
click at [405, 110] on td "85.45" at bounding box center [415, 111] width 147 height 12
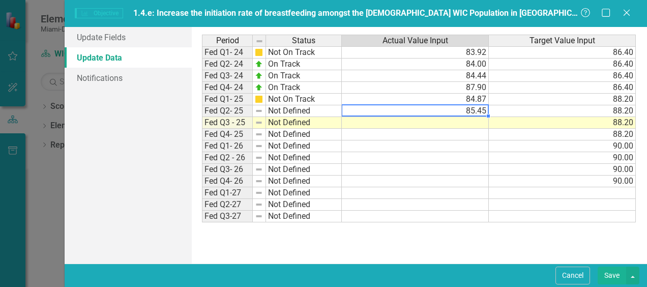
click at [405, 110] on td "85.45" at bounding box center [415, 111] width 147 height 12
type textarea "85.45"
click at [305, 109] on td "Not Defined" at bounding box center [304, 111] width 76 height 12
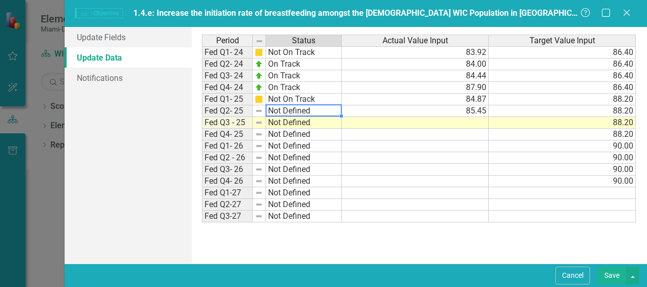
click at [305, 109] on td "Not Defined" at bounding box center [304, 111] width 76 height 12
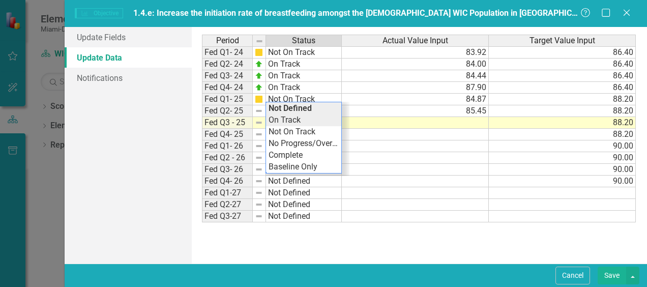
type textarea "On Track"
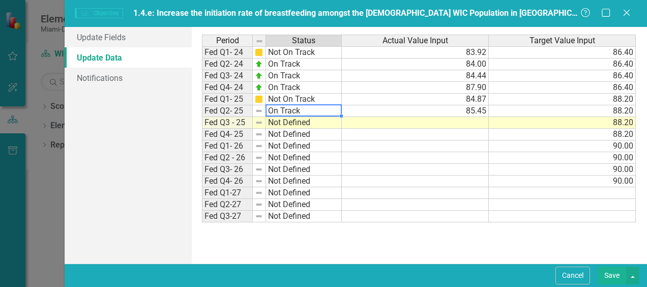
click at [298, 118] on div "Period Status Actual Value Input Target Value Input Fed Q1- 24 Not On Track 83.…" at bounding box center [419, 145] width 434 height 221
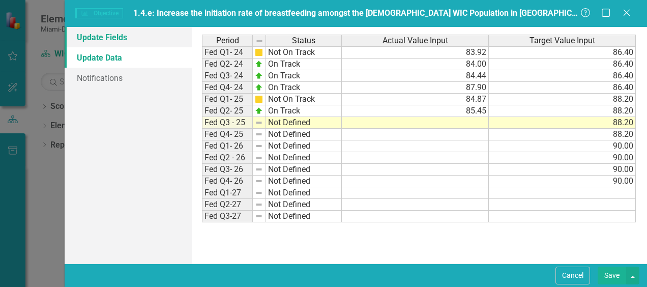
click at [115, 40] on link "Update Fields" at bounding box center [128, 37] width 127 height 20
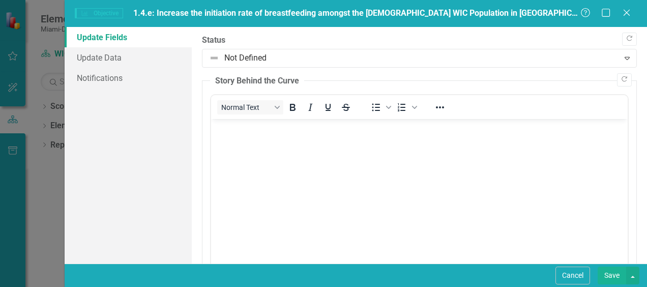
click at [258, 147] on body "Rich Text Area. Press ALT-0 for help." at bounding box center [419, 195] width 417 height 153
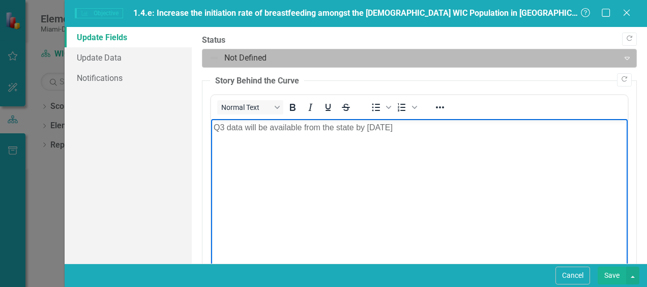
click at [306, 58] on div at bounding box center [410, 58] width 403 height 14
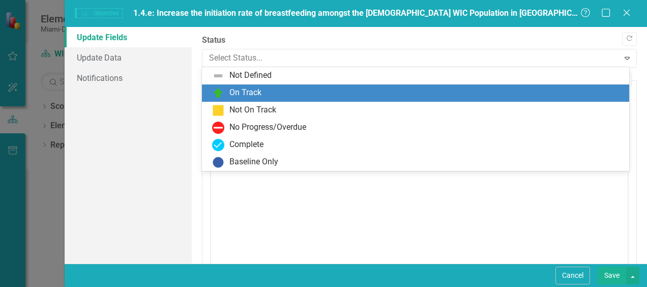
click at [279, 96] on div "On Track" at bounding box center [417, 93] width 411 height 12
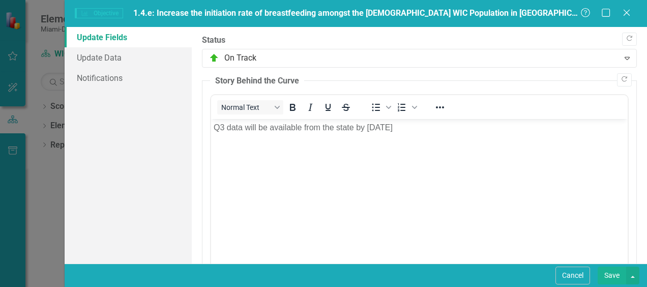
click at [618, 273] on button "Save" at bounding box center [612, 276] width 28 height 18
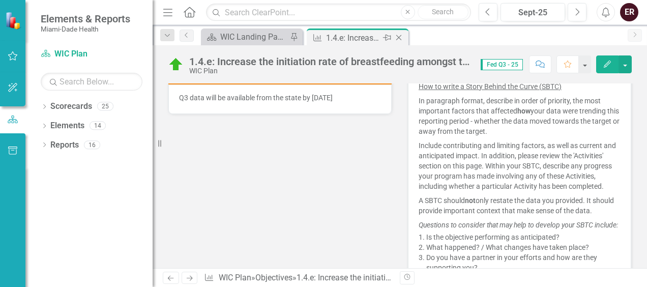
click at [398, 34] on icon "Close" at bounding box center [399, 38] width 10 height 8
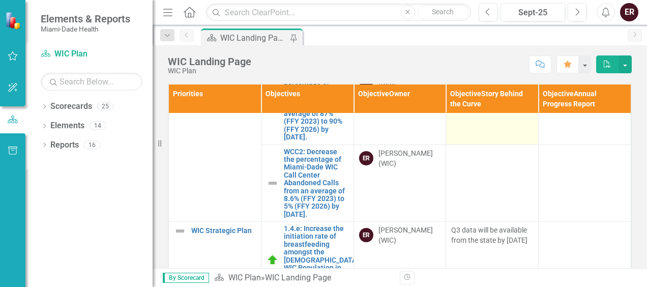
scroll to position [763, 0]
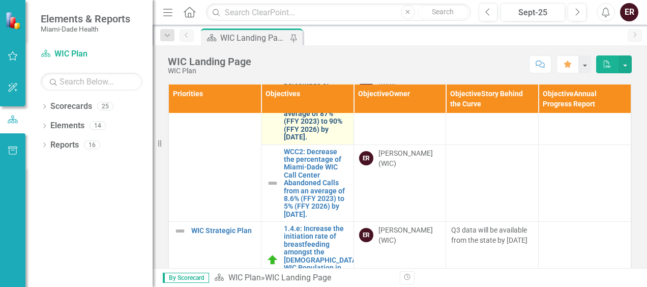
click at [307, 141] on link "WCC1: Increase the percentage of Miami-Dade WIC Call Center Service Level from …" at bounding box center [316, 106] width 65 height 71
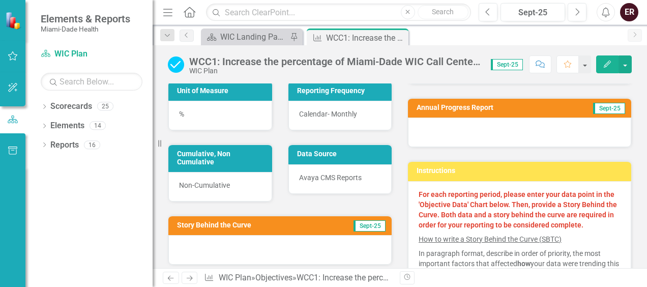
scroll to position [203, 0]
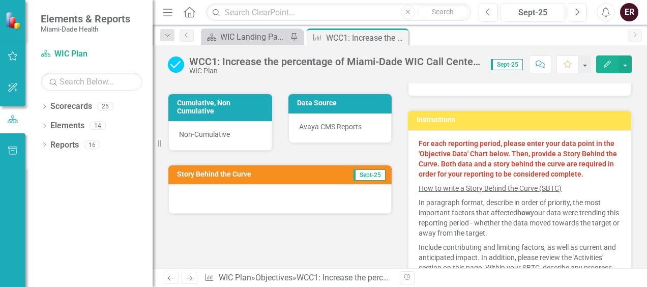
click at [604, 63] on icon "Edit" at bounding box center [607, 64] width 9 height 7
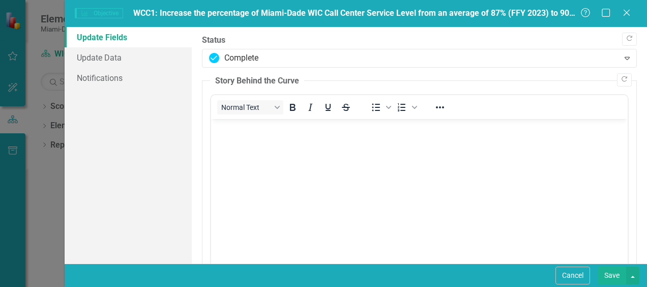
scroll to position [0, 0]
click at [97, 60] on link "Update Data" at bounding box center [128, 57] width 127 height 20
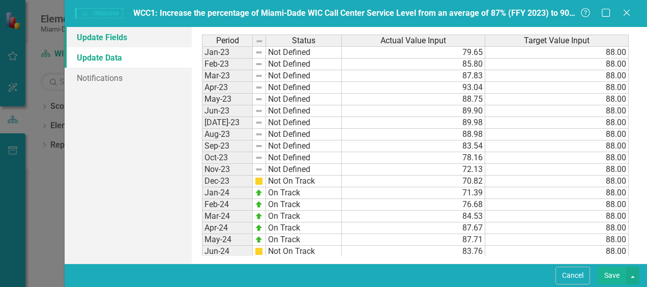
click at [116, 39] on link "Update Fields" at bounding box center [128, 37] width 127 height 20
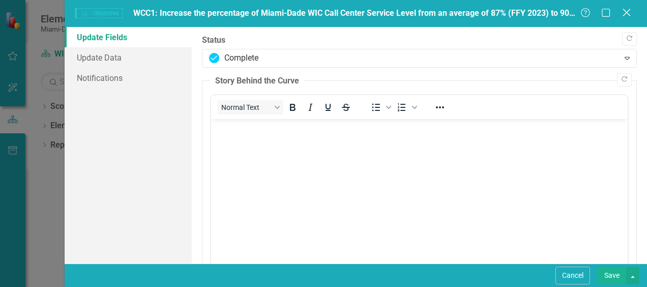
click at [628, 14] on icon at bounding box center [627, 13] width 8 height 8
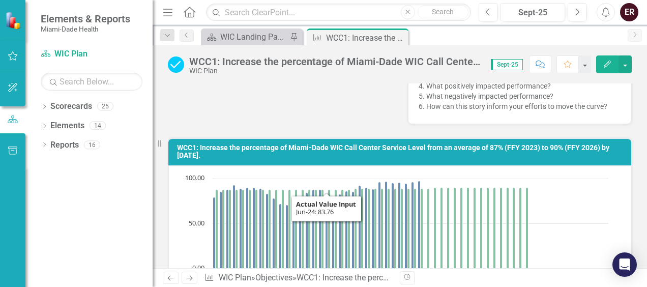
scroll to position [560, 0]
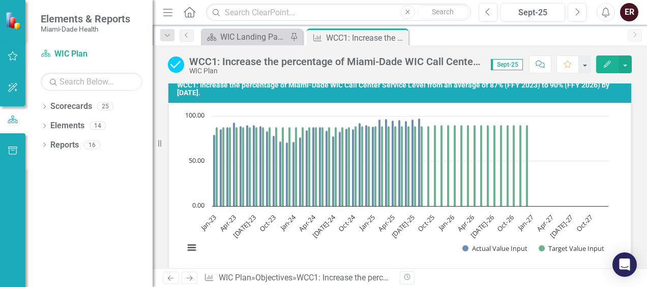
drag, startPoint x: 183, startPoint y: 92, endPoint x: 252, endPoint y: 96, distance: 69.3
click at [252, 96] on div "WCC1: Increase the percentage of Miami-Dade WIC Call Center Service Level from …" at bounding box center [399, 89] width 463 height 28
drag, startPoint x: 250, startPoint y: 103, endPoint x: 197, endPoint y: 97, distance: 53.8
click at [197, 97] on h3 "WCC1: Increase the percentage of Miami-Dade WIC Call Center Service Level from …" at bounding box center [401, 89] width 449 height 16
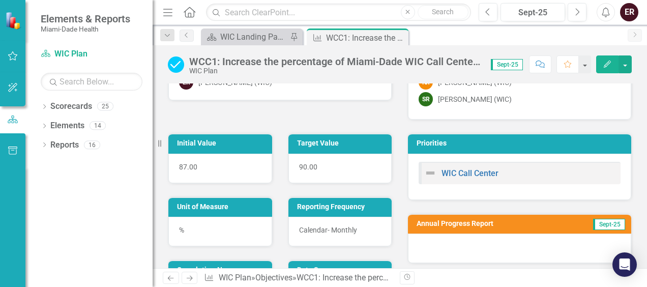
scroll to position [0, 0]
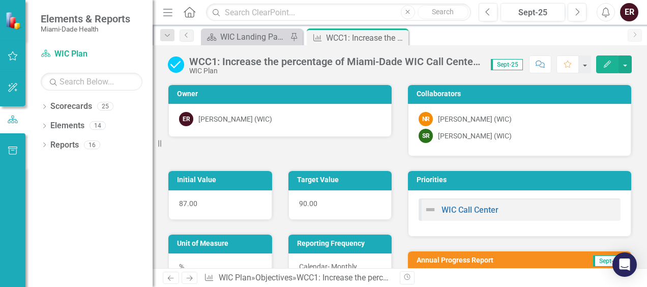
click at [236, 65] on div "WCC1: Increase the percentage of Miami-Dade WIC Call Center Service Level from …" at bounding box center [334, 61] width 291 height 11
click at [290, 66] on div "WCC1: Increase the percentage of Miami-Dade WIC Call Center Service Level from …" at bounding box center [334, 61] width 291 height 11
click at [450, 58] on div "WCC1: Increase the percentage of Miami-Dade WIC Call Center Service Level from …" at bounding box center [334, 61] width 291 height 11
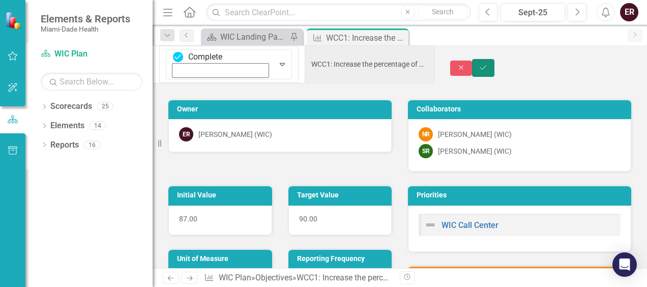
click at [494, 63] on button "Save" at bounding box center [483, 68] width 22 height 18
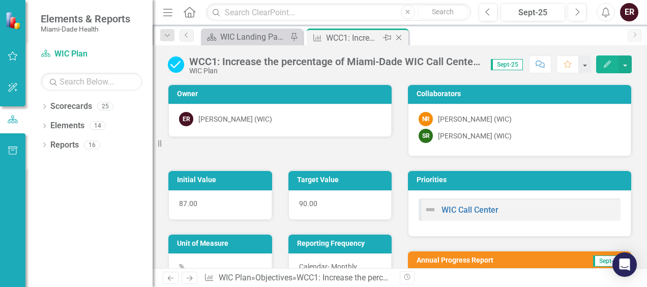
click at [397, 37] on icon "Close" at bounding box center [399, 38] width 10 height 8
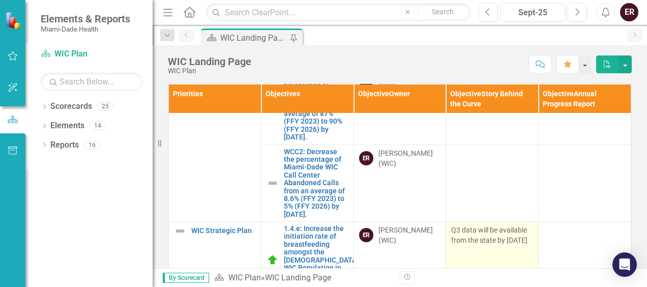
scroll to position [856, 0]
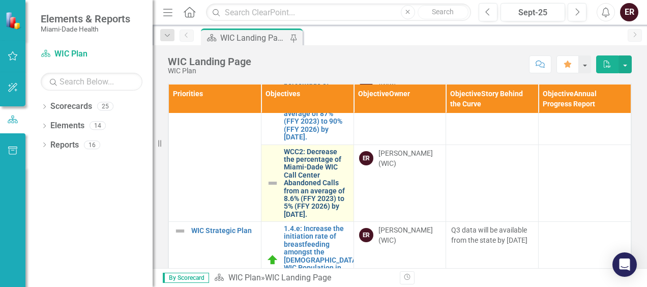
click at [310, 183] on link "WCC2: Decrease the percentage of Miami-Dade WIC Call Center Abandoned Calls fro…" at bounding box center [316, 183] width 65 height 71
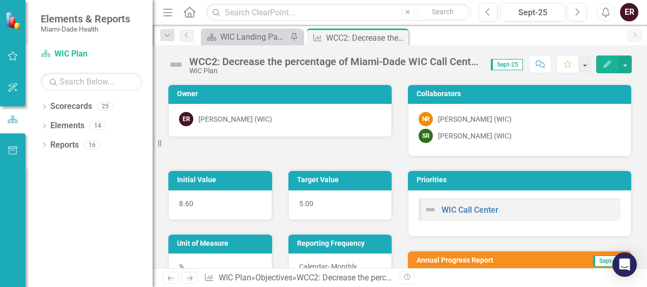
click at [344, 65] on div "WCC2: Decrease the percentage of Miami-Dade WIC Call Center Abandoned Calls fro…" at bounding box center [334, 61] width 291 height 11
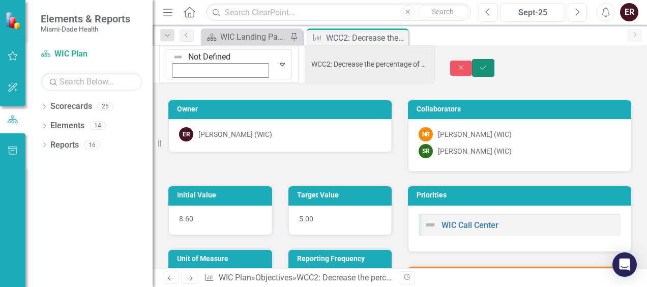
click at [488, 64] on icon "Save" at bounding box center [483, 67] width 9 height 7
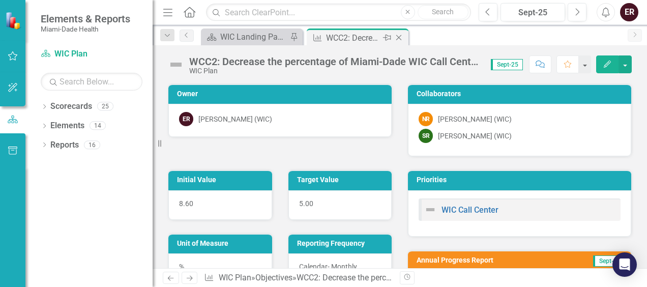
click at [399, 36] on icon at bounding box center [399, 38] width 6 height 6
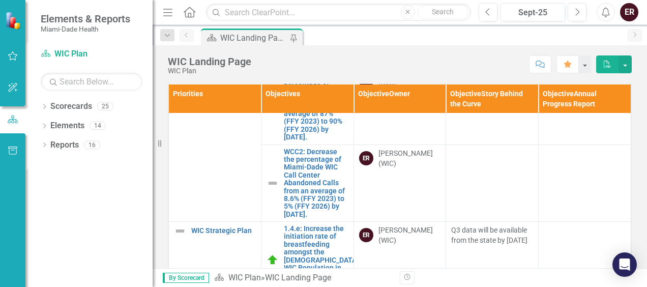
scroll to position [856, 0]
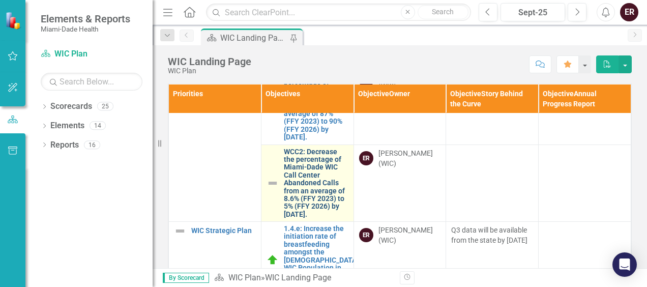
click at [297, 149] on link "WCC2: Decrease the percentage of Miami-Dade WIC Call Center Abandoned Calls fro…" at bounding box center [316, 183] width 65 height 71
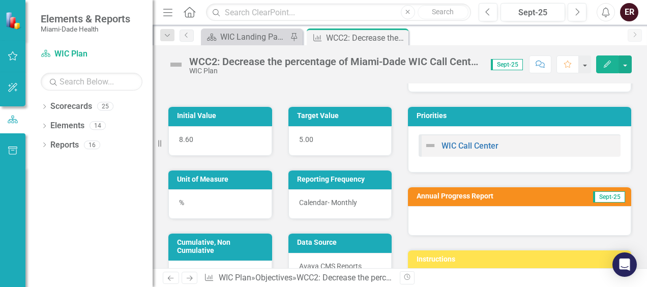
scroll to position [50, 0]
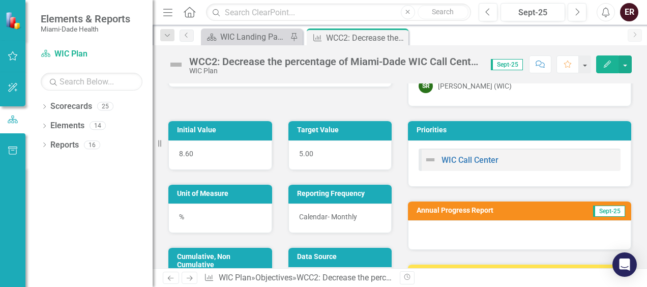
click at [612, 63] on button "Edit" at bounding box center [607, 64] width 22 height 18
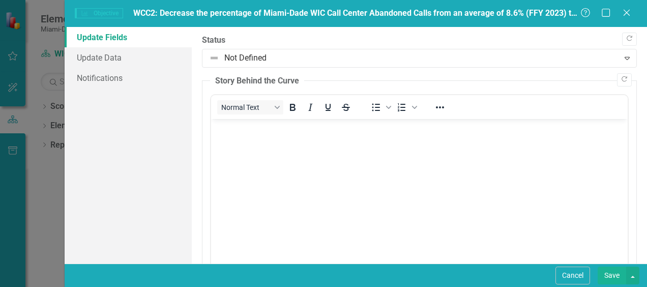
scroll to position [0, 0]
click at [116, 58] on link "Update Data" at bounding box center [128, 57] width 127 height 20
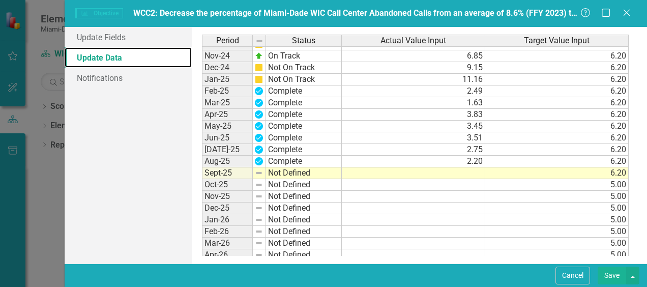
scroll to position [203, 0]
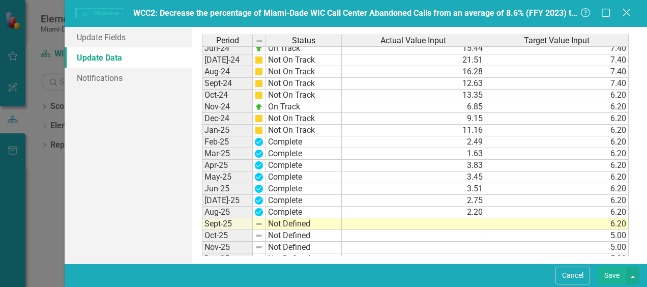
click at [628, 10] on icon "Close" at bounding box center [626, 13] width 13 height 10
